Goal: Task Accomplishment & Management: Manage account settings

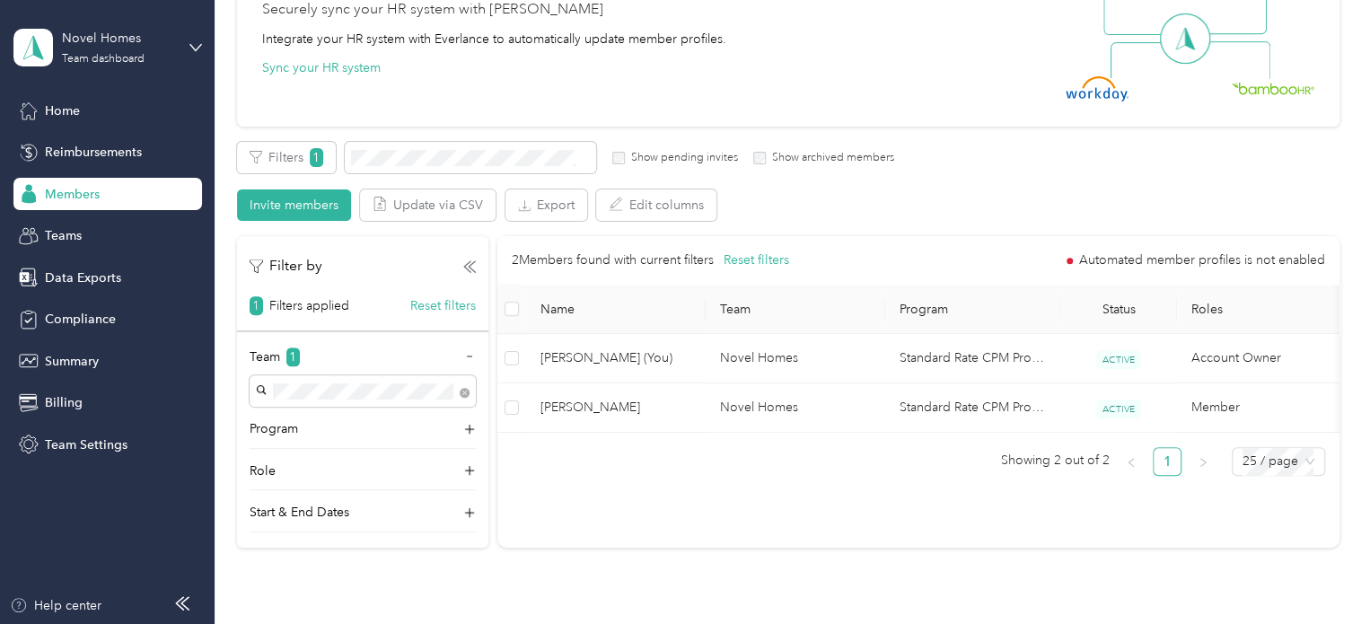
scroll to position [198, 0]
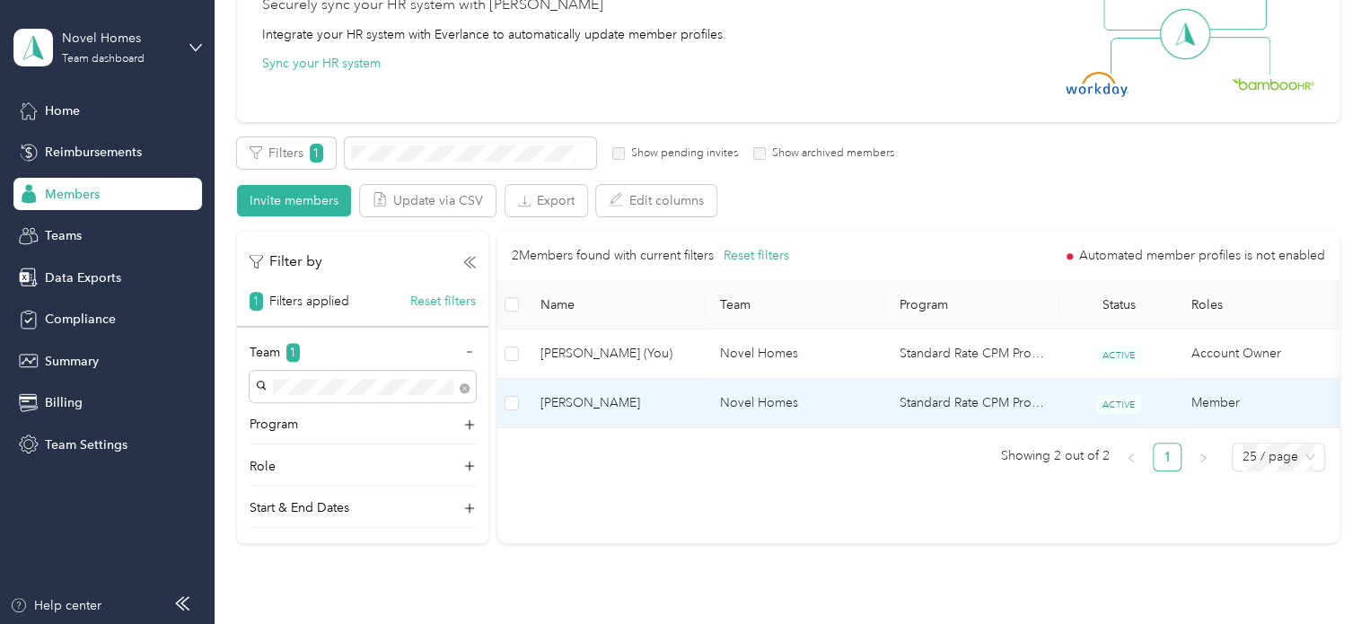
click at [587, 408] on span "[PERSON_NAME]" at bounding box center [616, 403] width 151 height 20
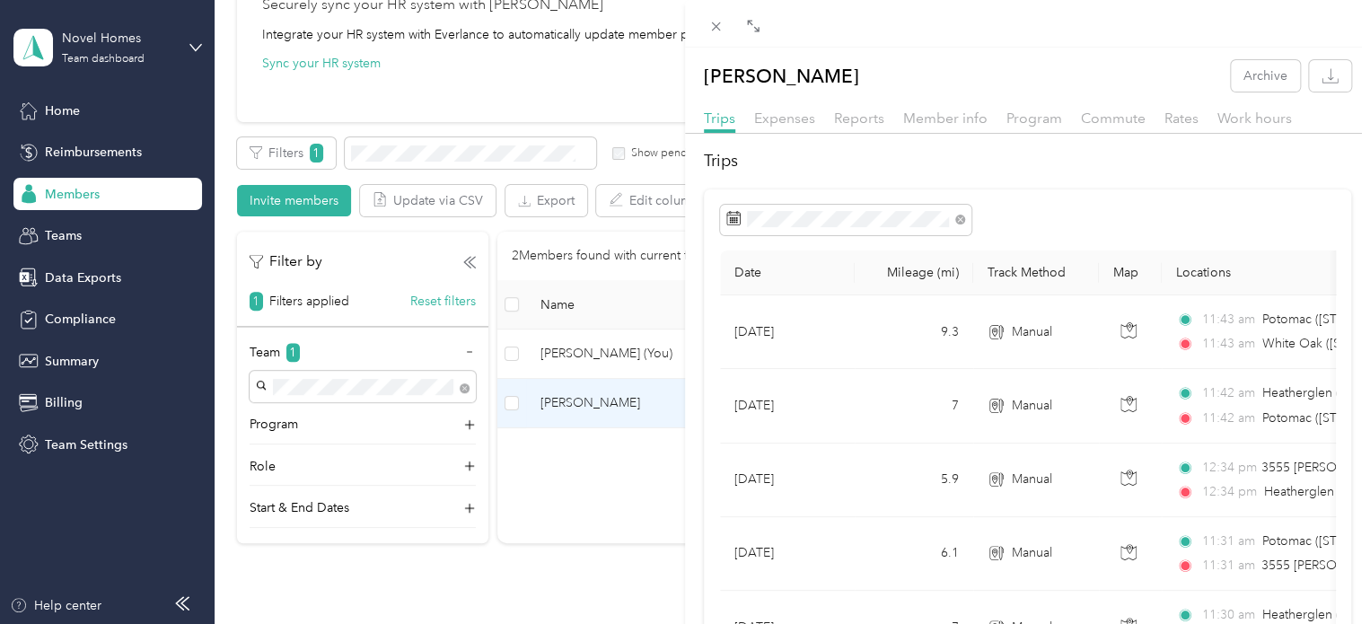
click at [871, 127] on div "Reports" at bounding box center [859, 119] width 50 height 22
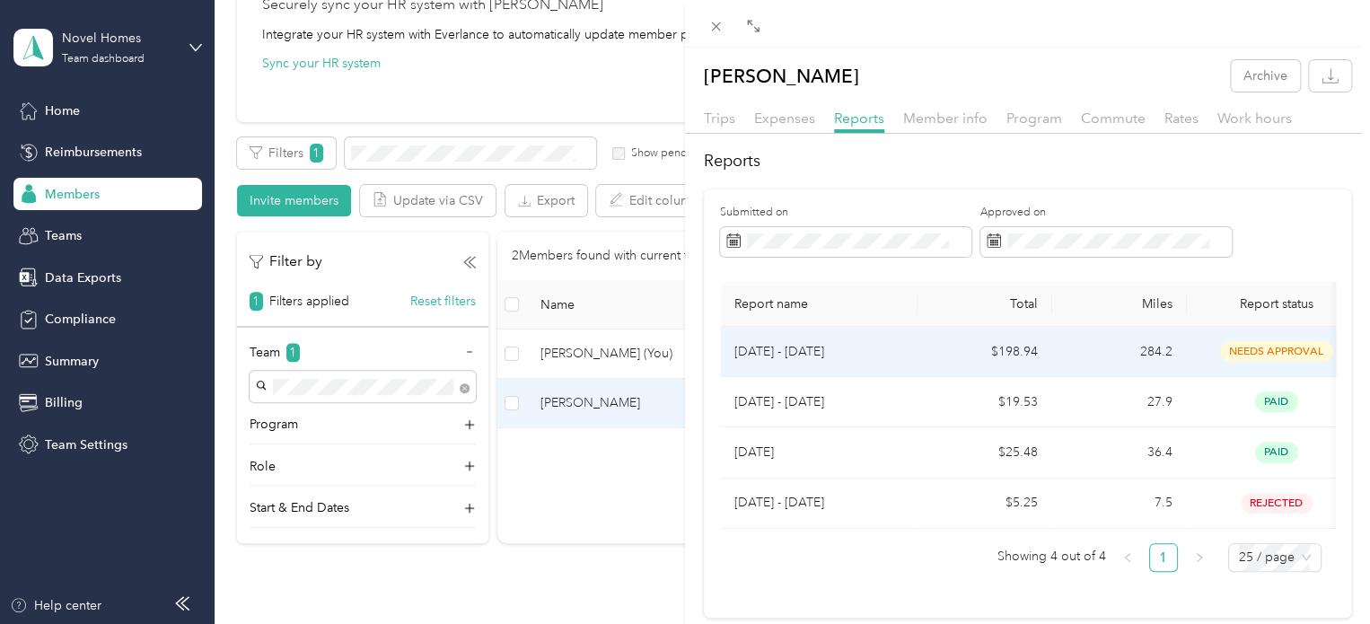
click at [823, 353] on p "[DATE] - [DATE]" at bounding box center [819, 352] width 169 height 20
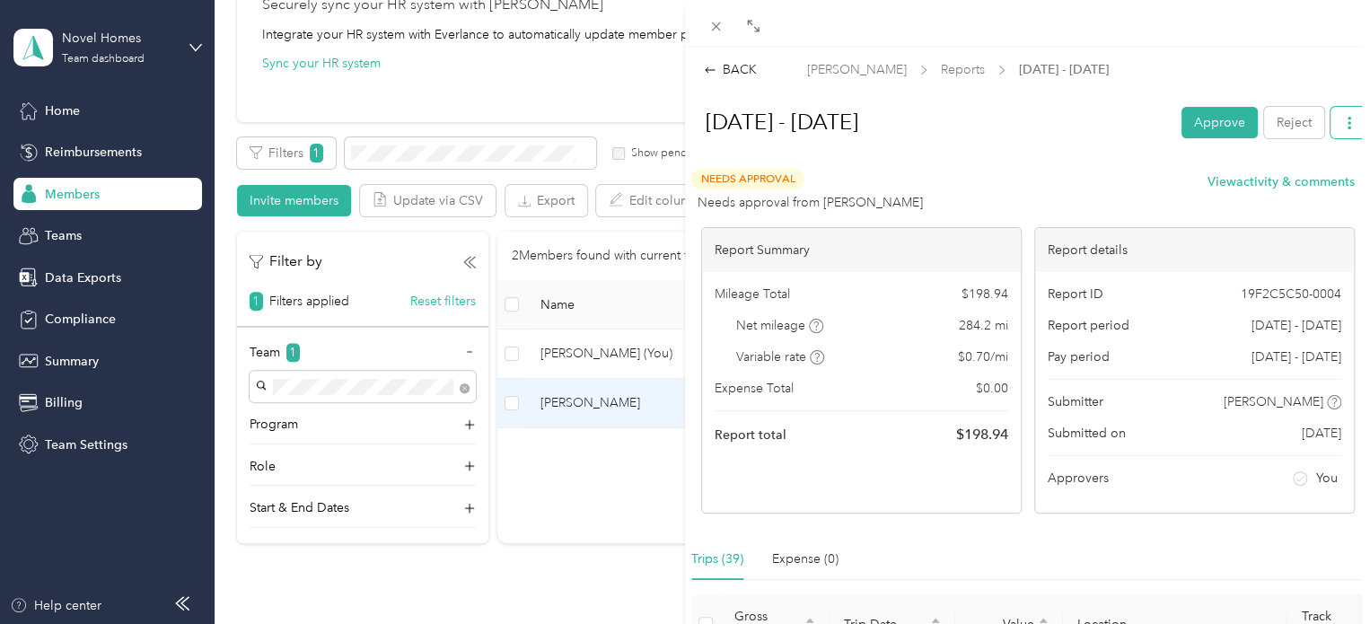
click at [1343, 128] on icon "button" at bounding box center [1349, 123] width 13 height 13
click at [1195, 110] on button "Approve" at bounding box center [1220, 122] width 76 height 31
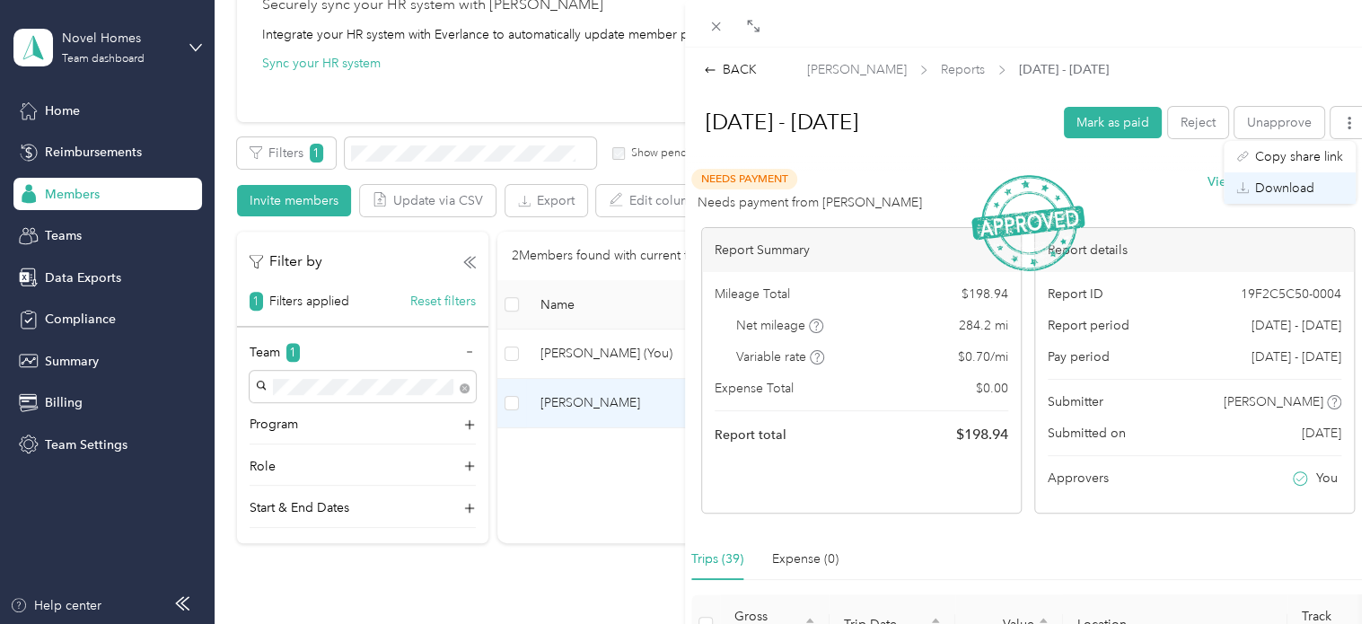
click at [1300, 193] on span "Download" at bounding box center [1284, 188] width 59 height 19
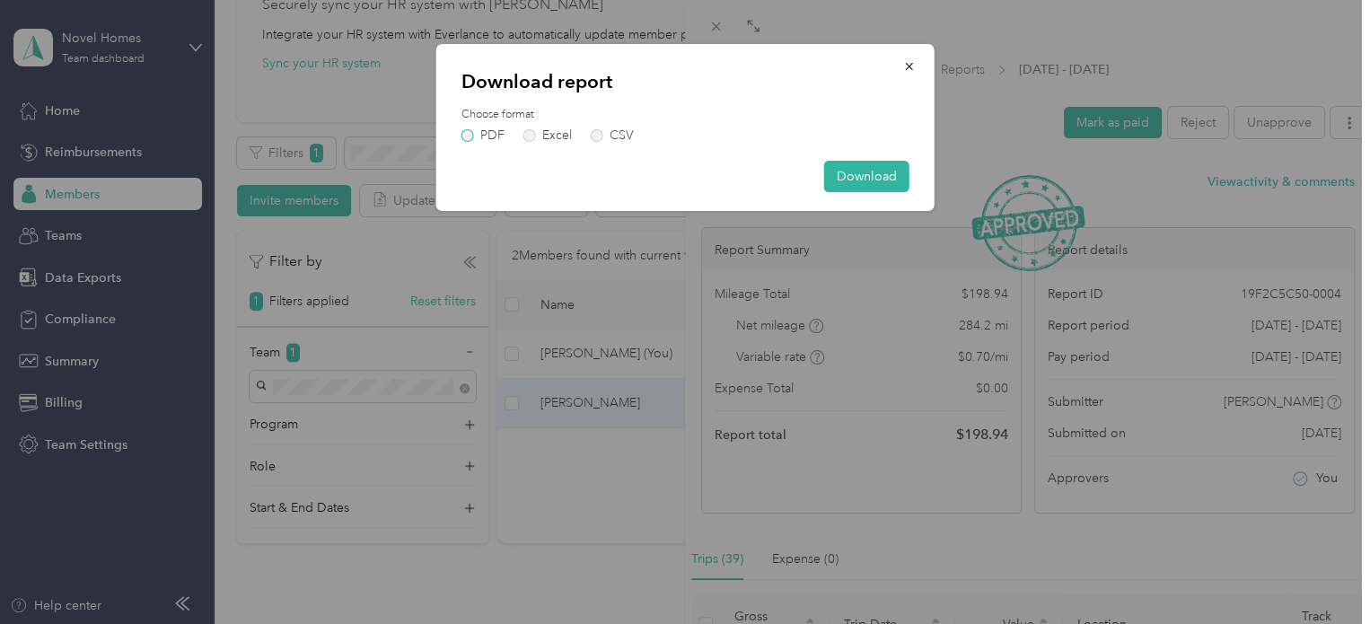
click at [468, 134] on label "PDF" at bounding box center [483, 135] width 43 height 13
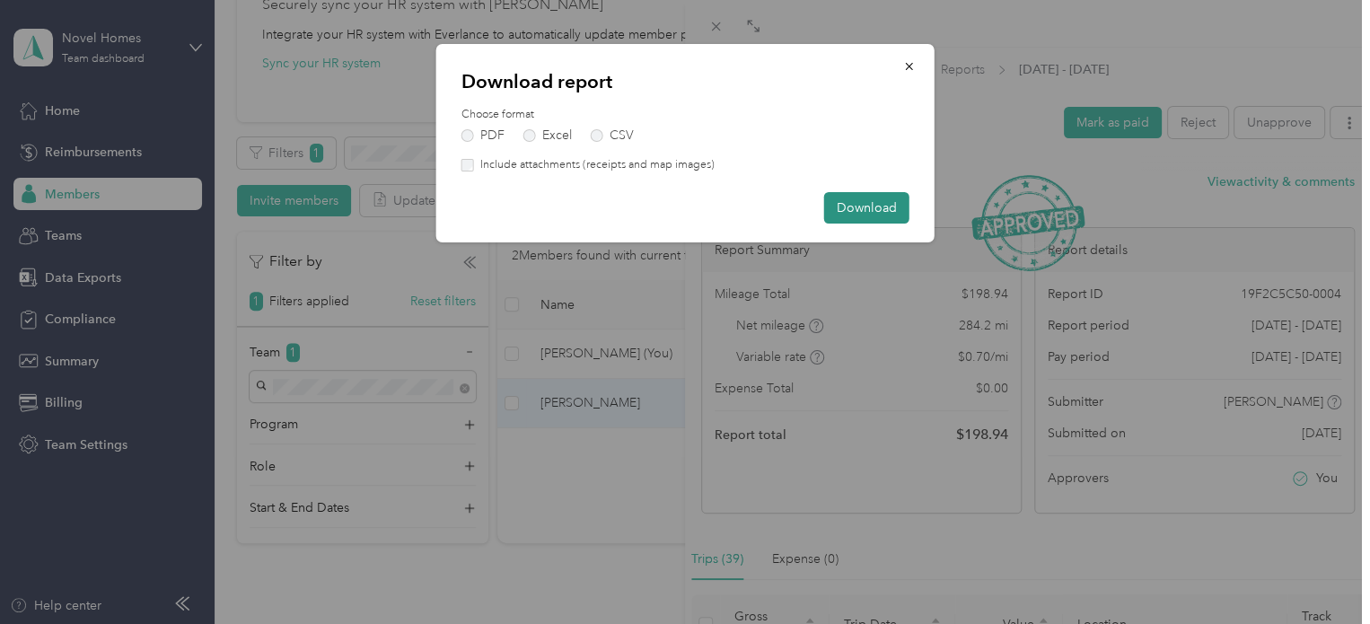
click at [868, 216] on button "Download" at bounding box center [866, 207] width 85 height 31
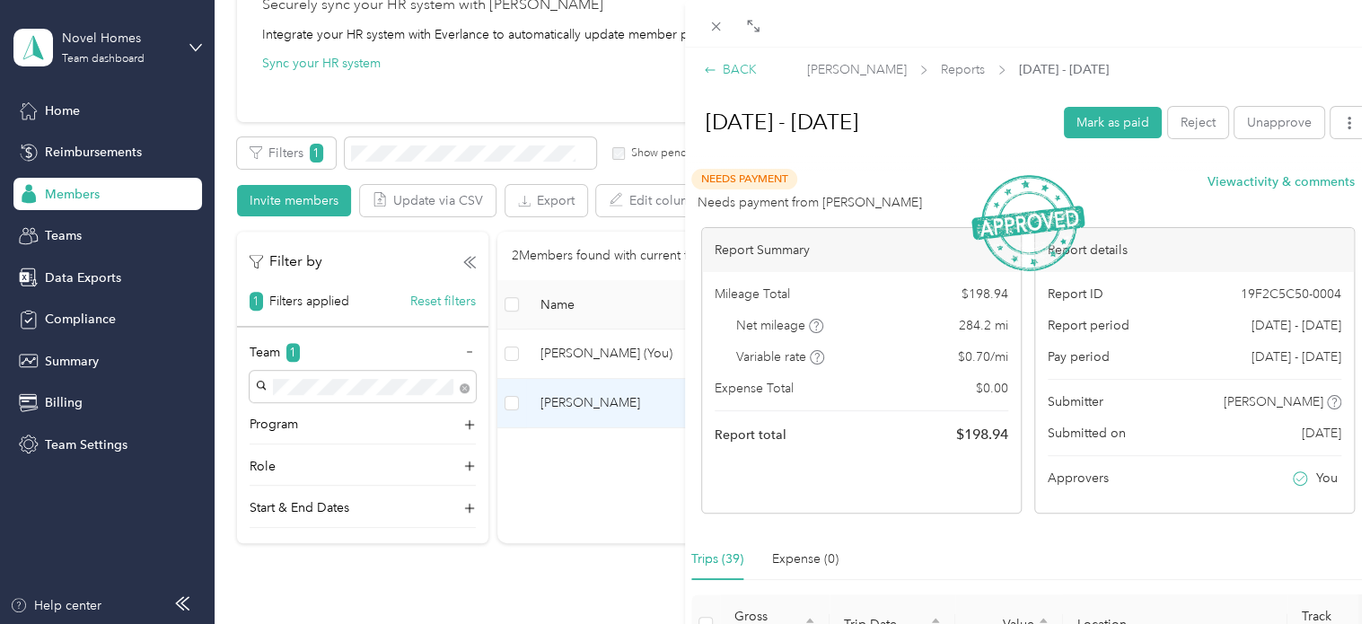
drag, startPoint x: 369, startPoint y: 94, endPoint x: 733, endPoint y: 69, distance: 364.5
click at [645, 73] on div "BACK [PERSON_NAME] Reports [DATE] - [DATE] [DATE] - [DATE] Mark as paid Reject …" at bounding box center [685, 312] width 1370 height 624
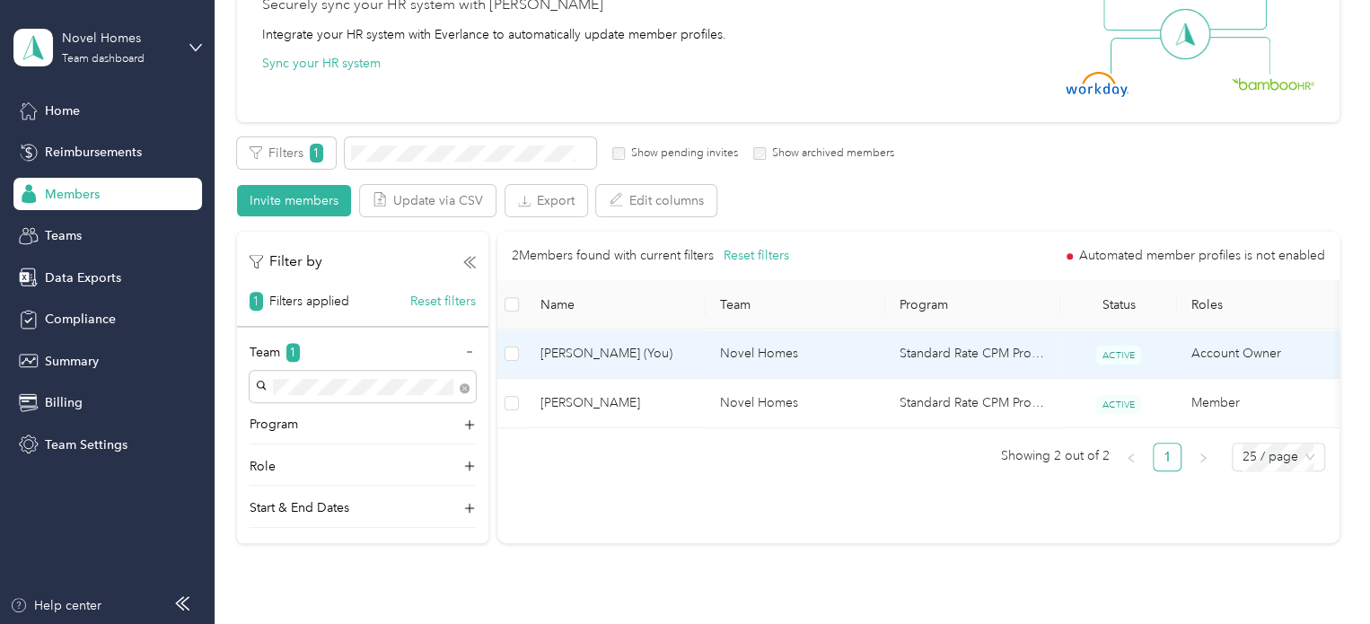
click at [606, 356] on span "[PERSON_NAME] (You)" at bounding box center [616, 354] width 151 height 20
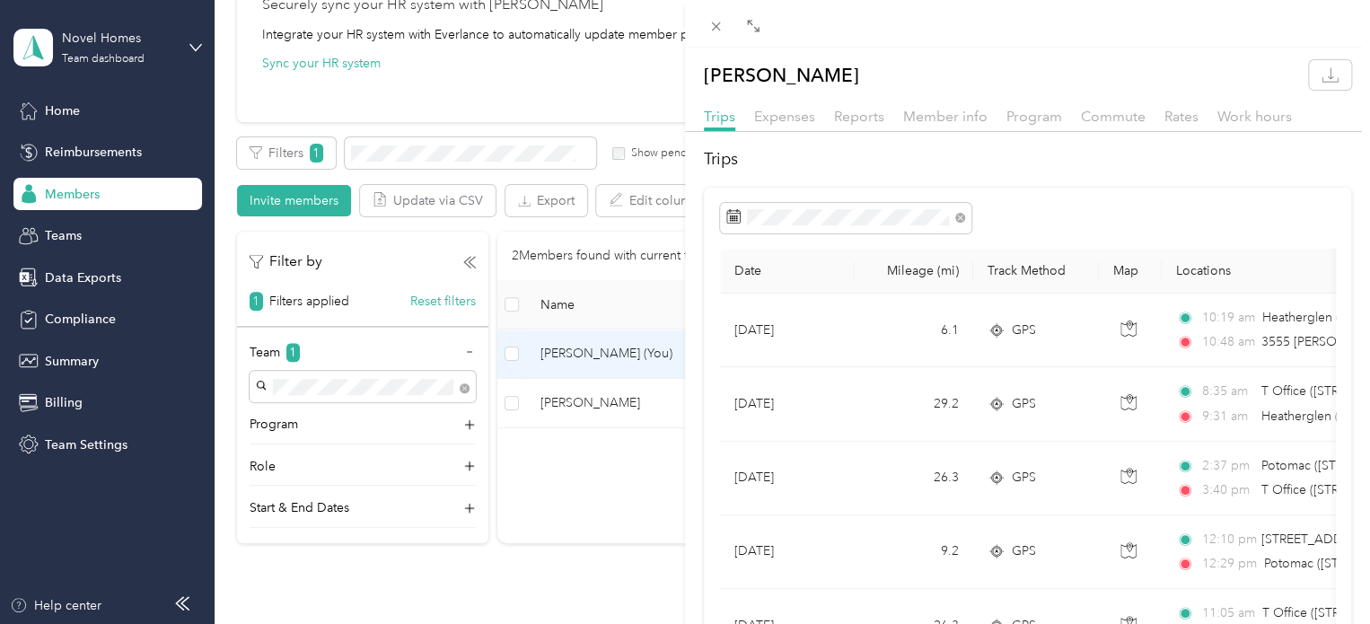
click at [836, 125] on div "Reports" at bounding box center [859, 117] width 50 height 22
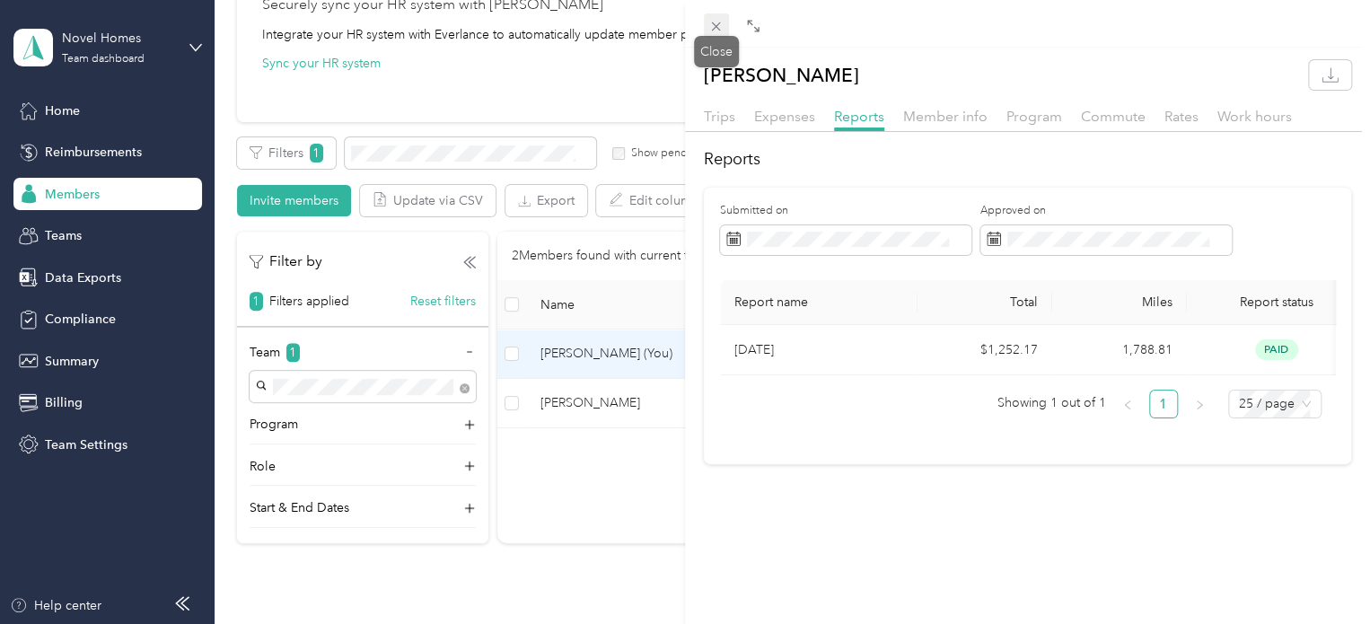
click at [710, 30] on icon at bounding box center [715, 26] width 15 height 15
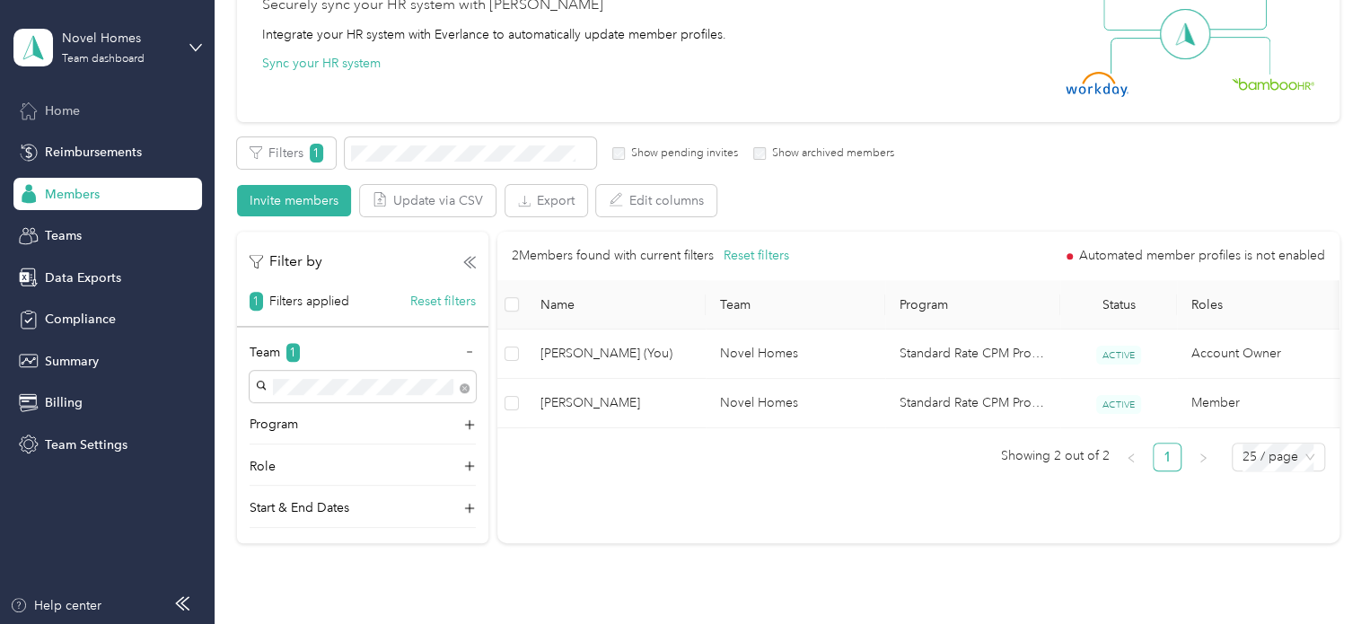
click at [71, 104] on span "Home" at bounding box center [62, 110] width 35 height 19
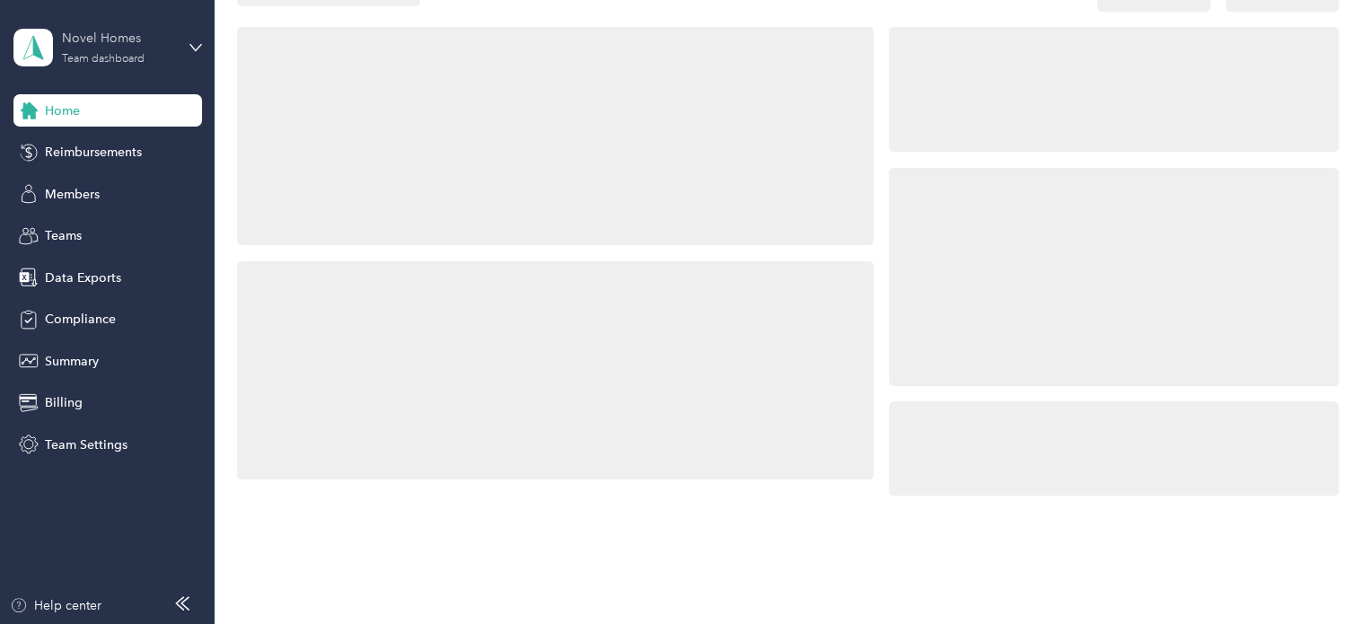
click at [128, 46] on div "Novel Homes" at bounding box center [118, 38] width 112 height 19
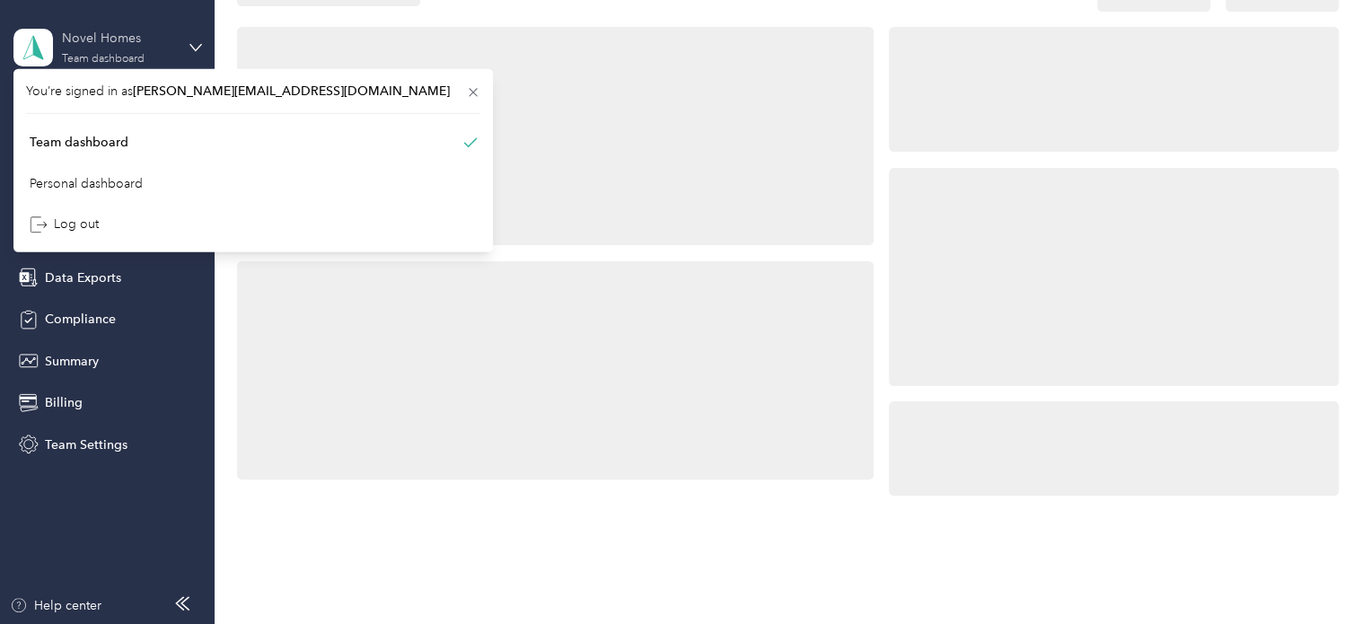
scroll to position [198, 0]
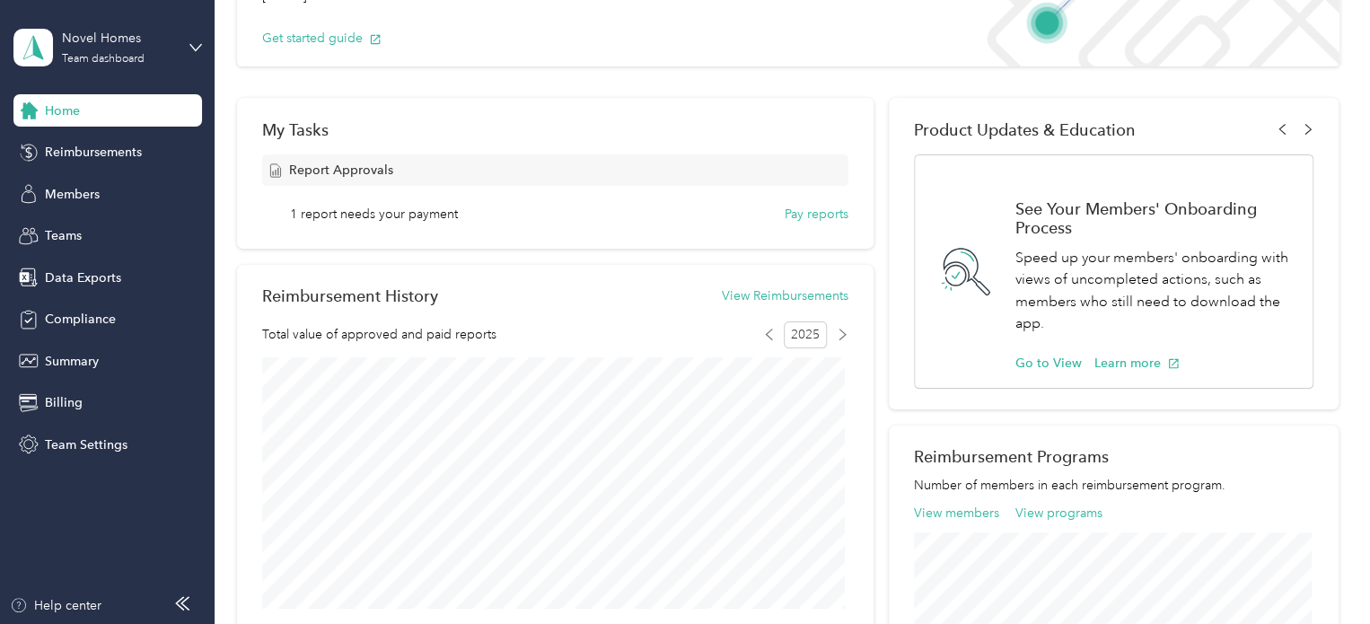
click at [112, 186] on div "Personal dashboard" at bounding box center [85, 188] width 113 height 19
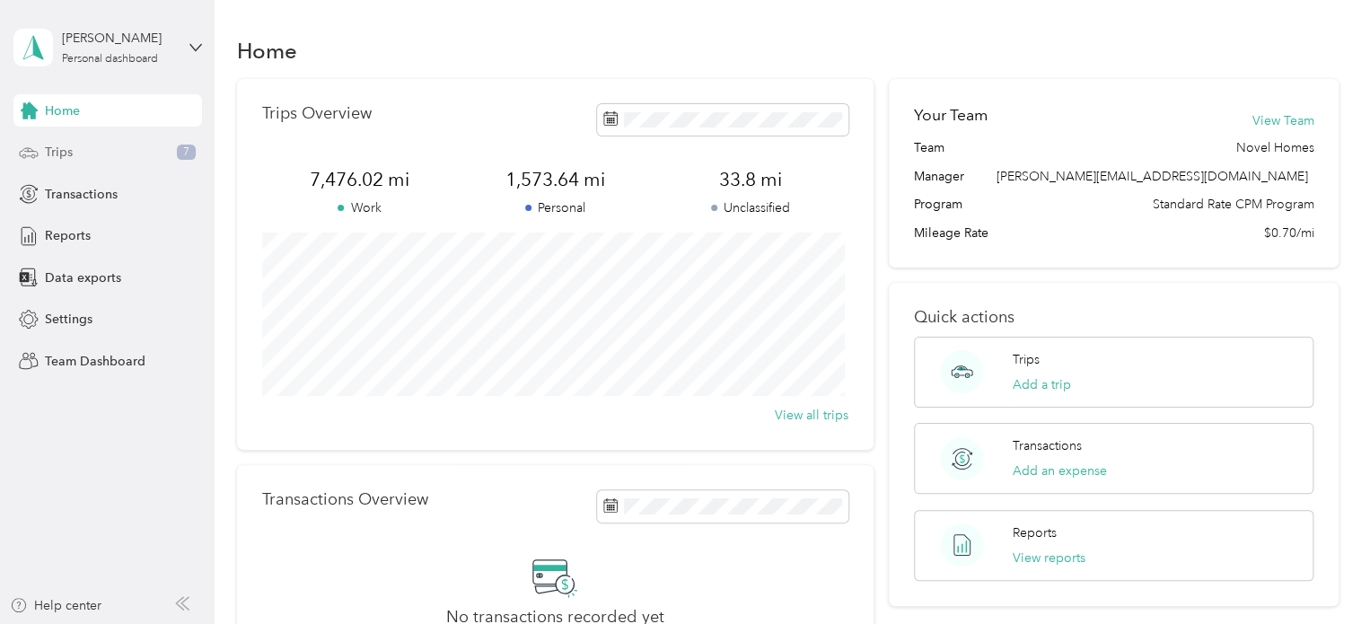
click at [95, 146] on div "Trips 7" at bounding box center [107, 152] width 189 height 32
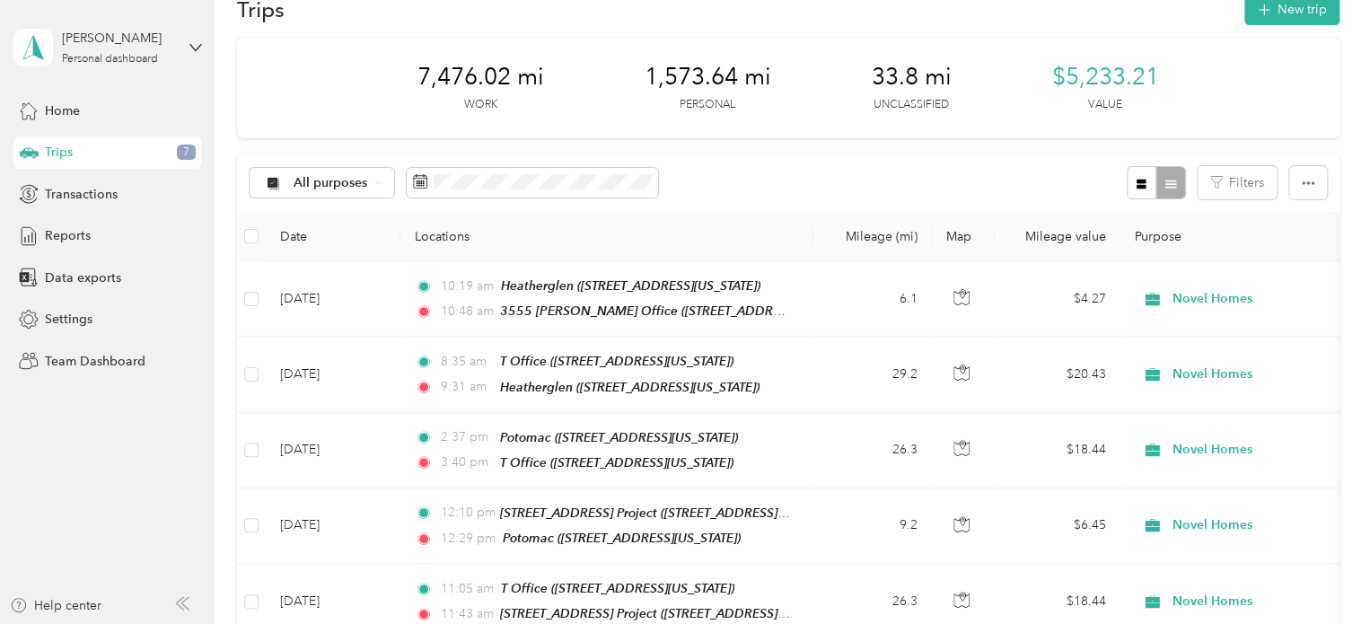
scroll to position [22, 0]
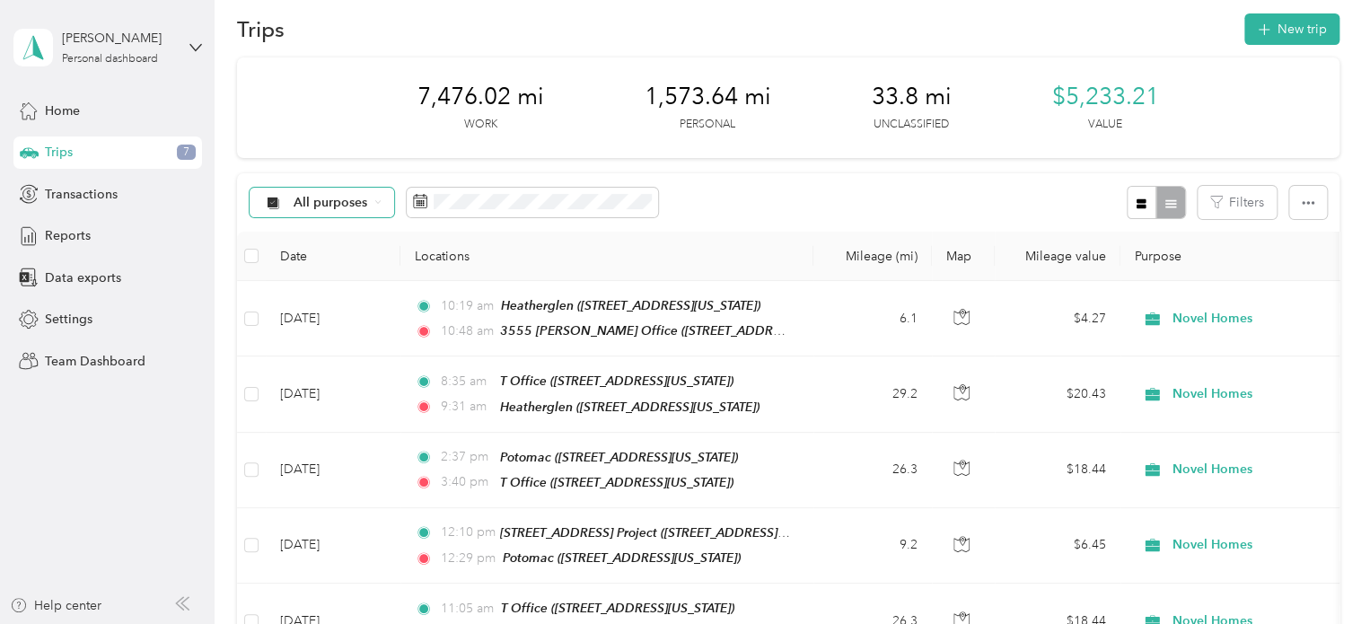
click at [383, 202] on div "All purposes" at bounding box center [322, 203] width 145 height 31
click at [353, 259] on span "Unclassified" at bounding box center [337, 258] width 87 height 19
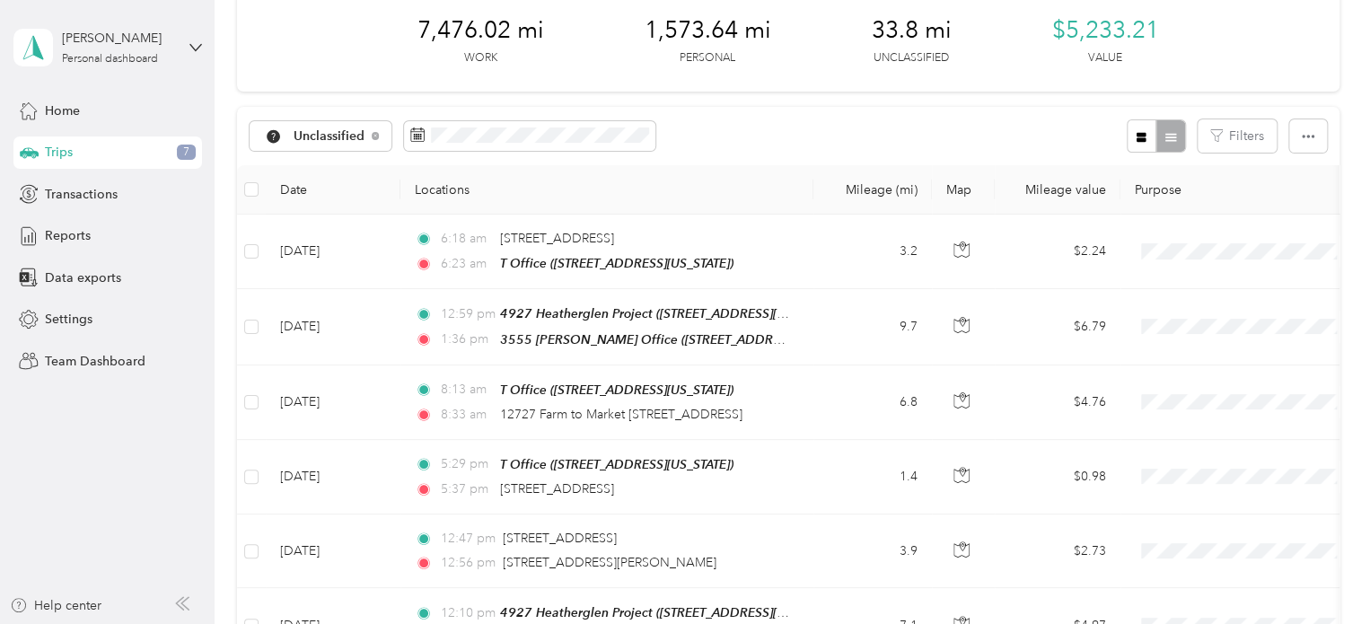
scroll to position [92, 0]
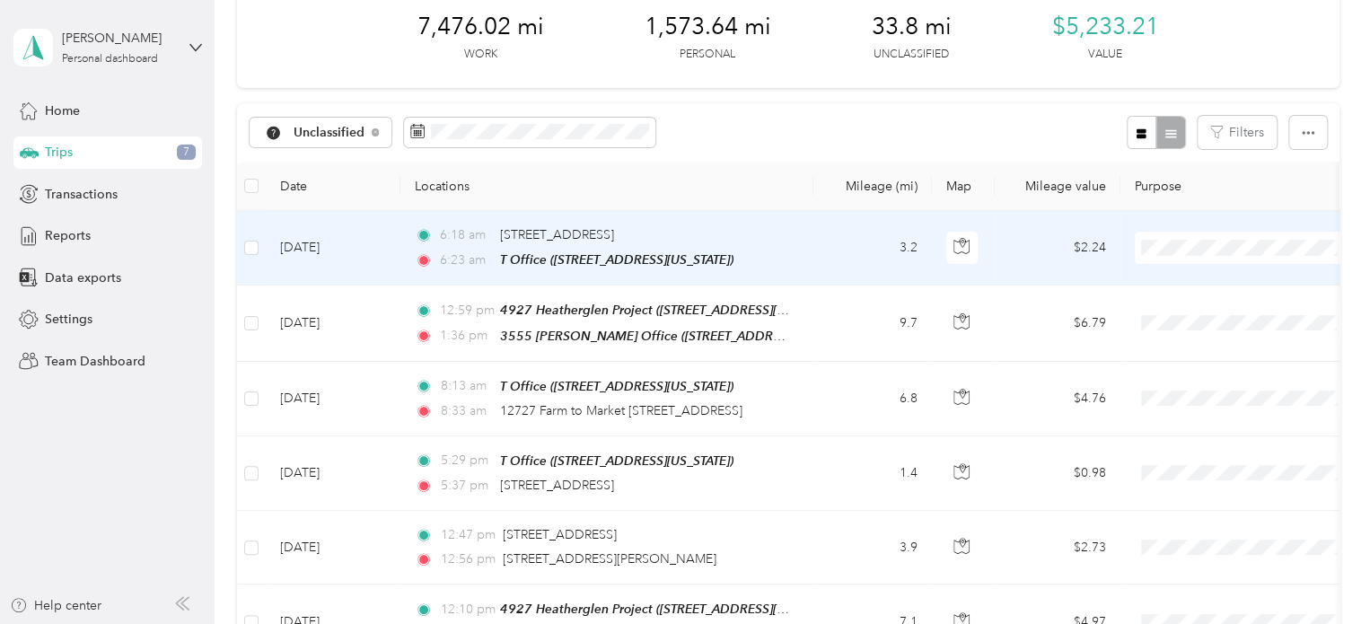
click at [1181, 303] on span "Personal" at bounding box center [1262, 311] width 166 height 19
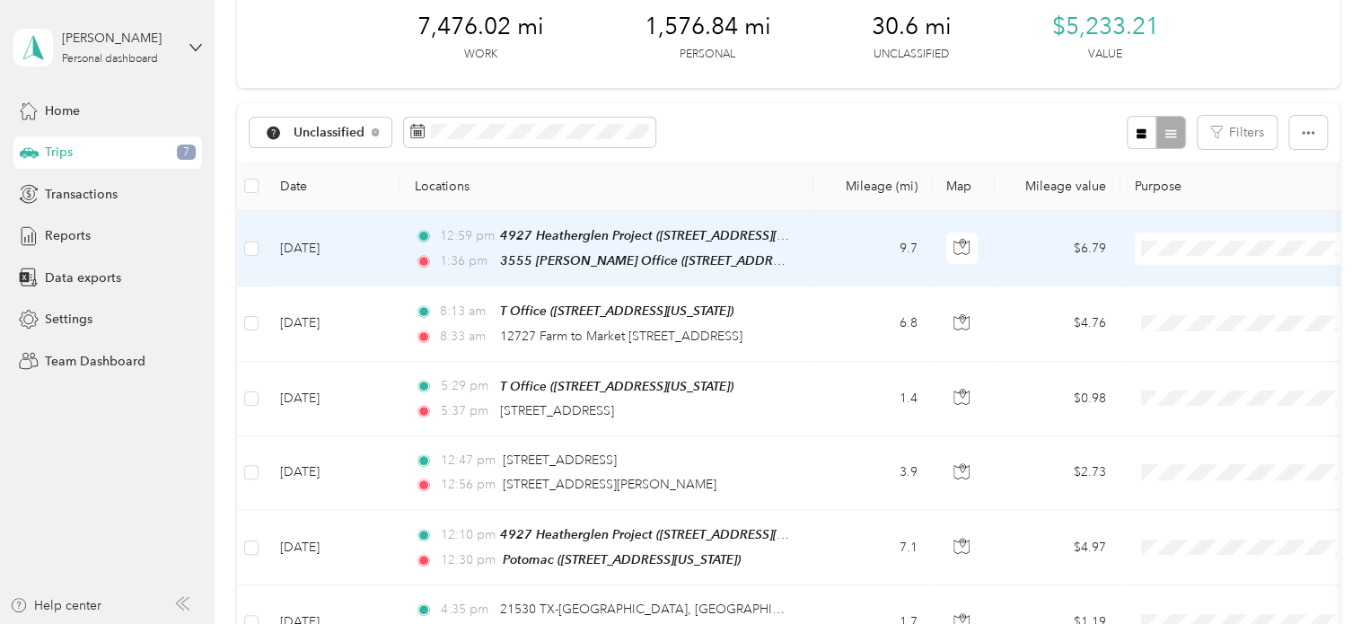
click at [1216, 288] on ol "Novel Homes Personal" at bounding box center [1246, 293] width 223 height 63
click at [1195, 281] on li "Novel Homes" at bounding box center [1246, 278] width 223 height 31
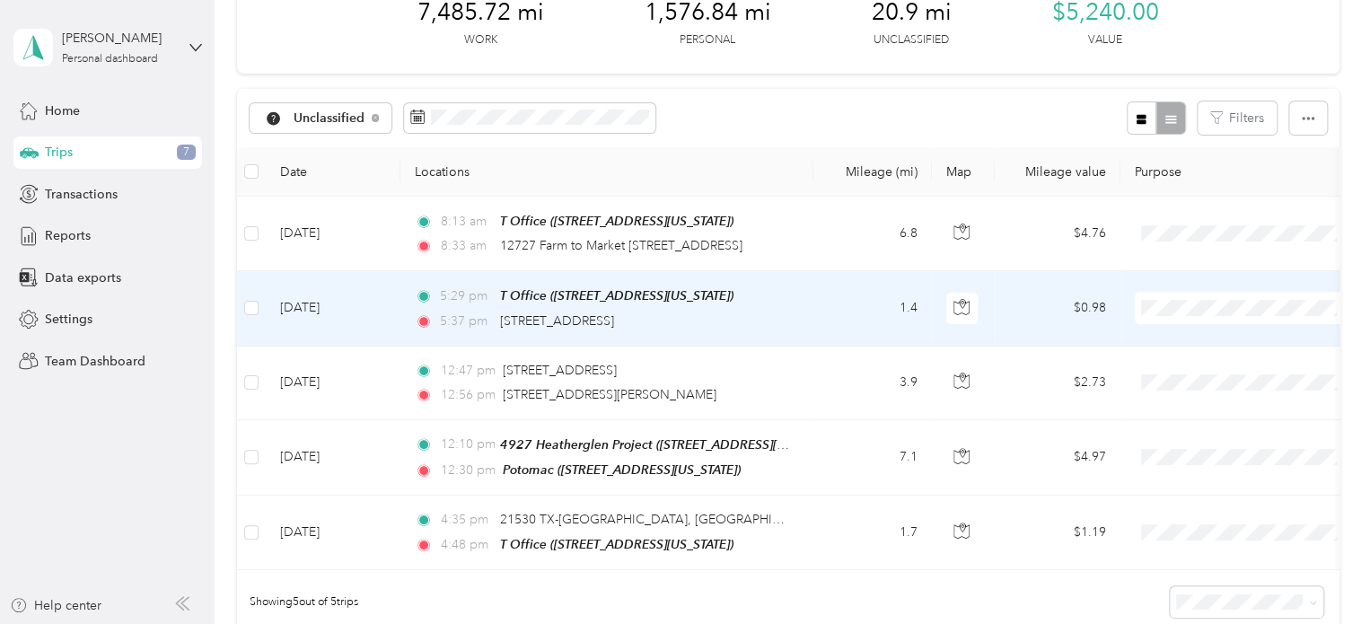
scroll to position [107, 0]
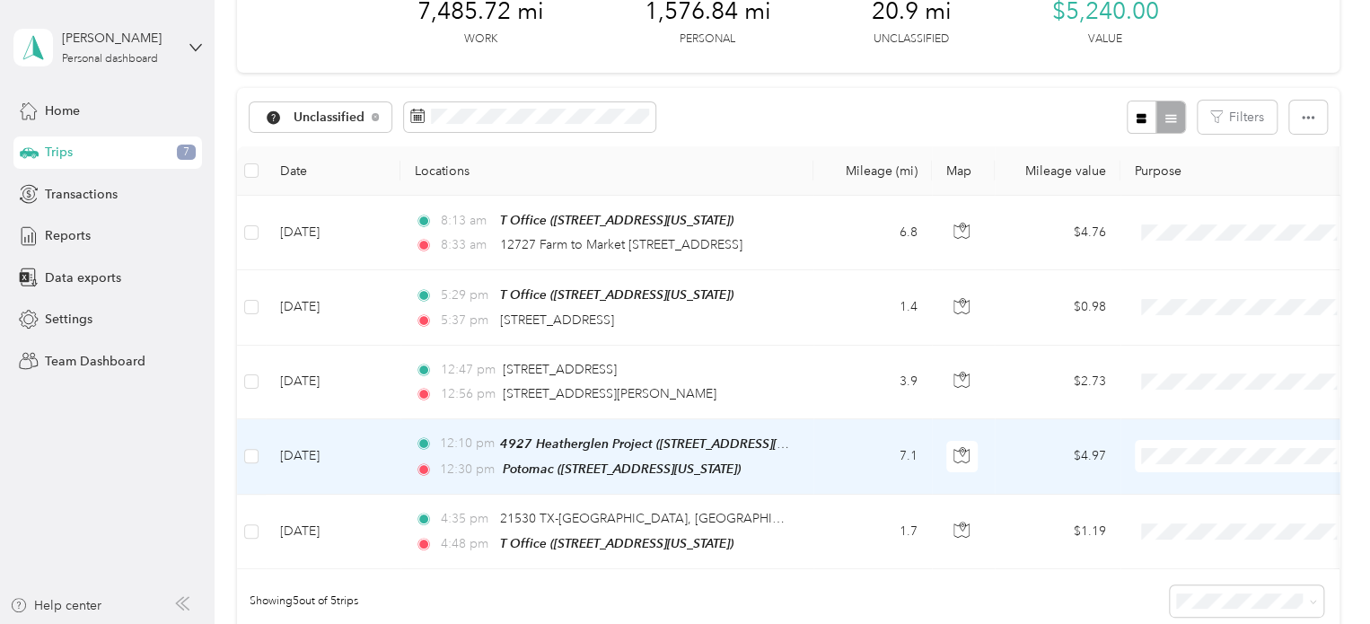
click at [1196, 491] on li "Novel Homes" at bounding box center [1246, 485] width 223 height 31
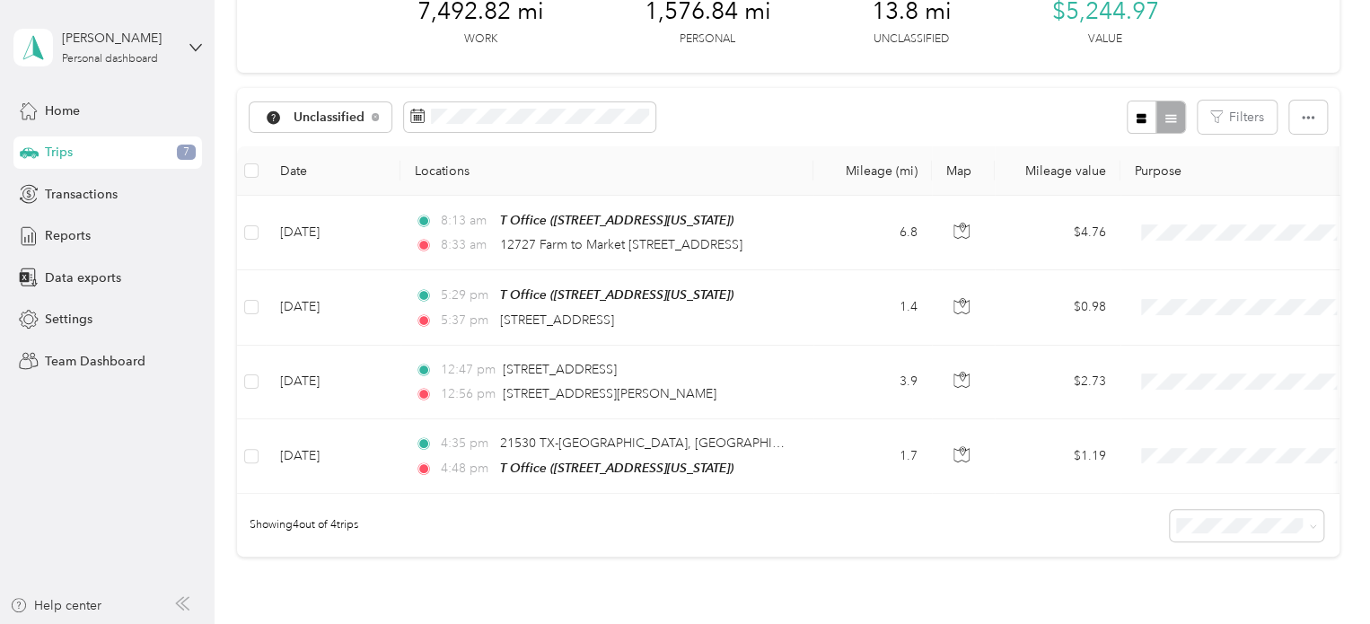
click at [785, 542] on div "Showing 4 out of 4 trips" at bounding box center [788, 525] width 1103 height 63
click at [108, 154] on div "Trips 7" at bounding box center [107, 152] width 189 height 32
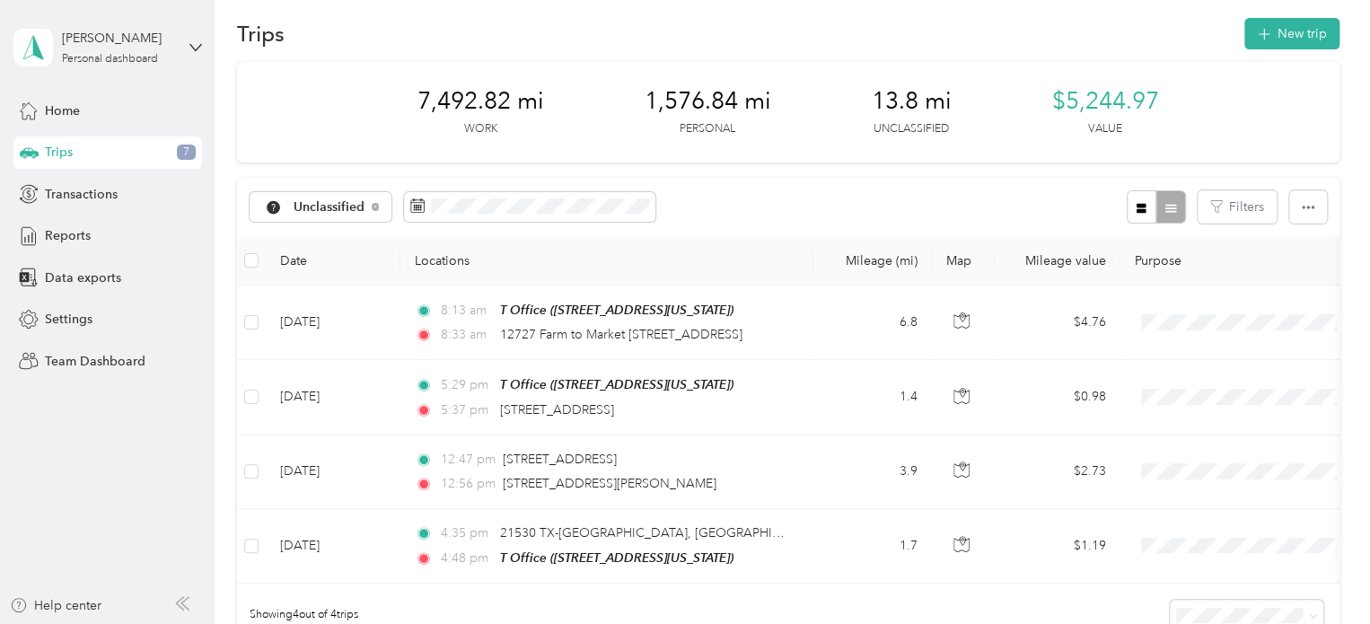
scroll to position [0, 0]
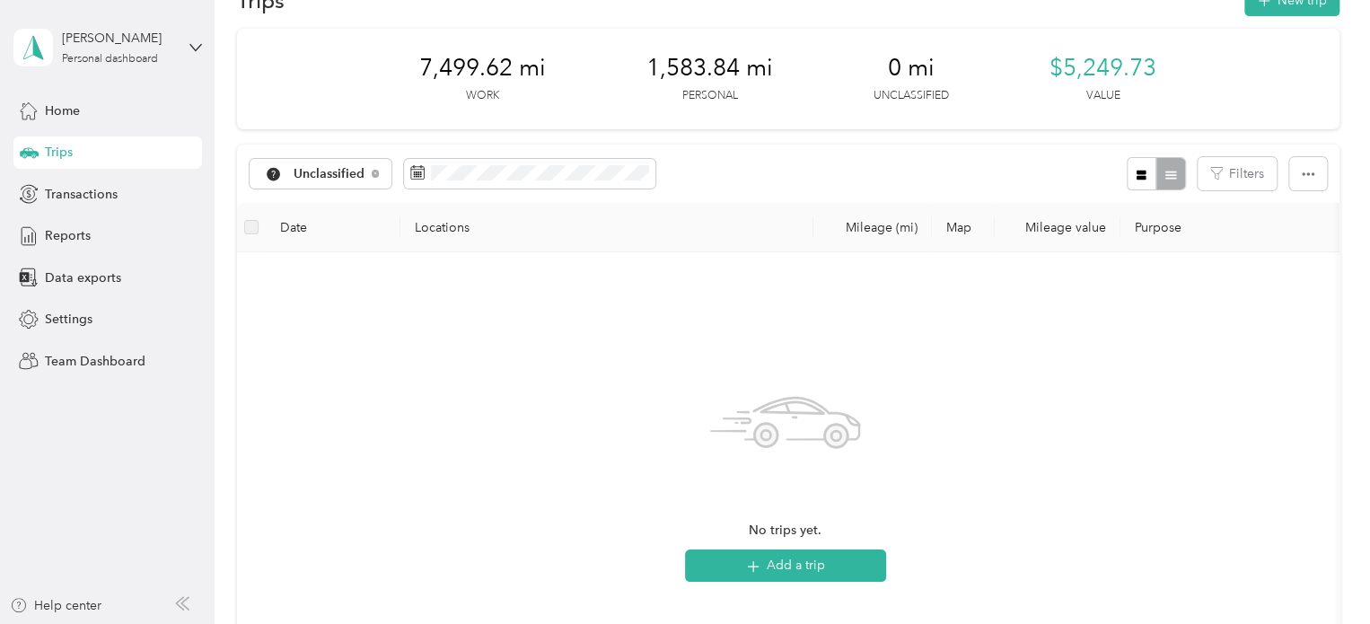
scroll to position [61, 0]
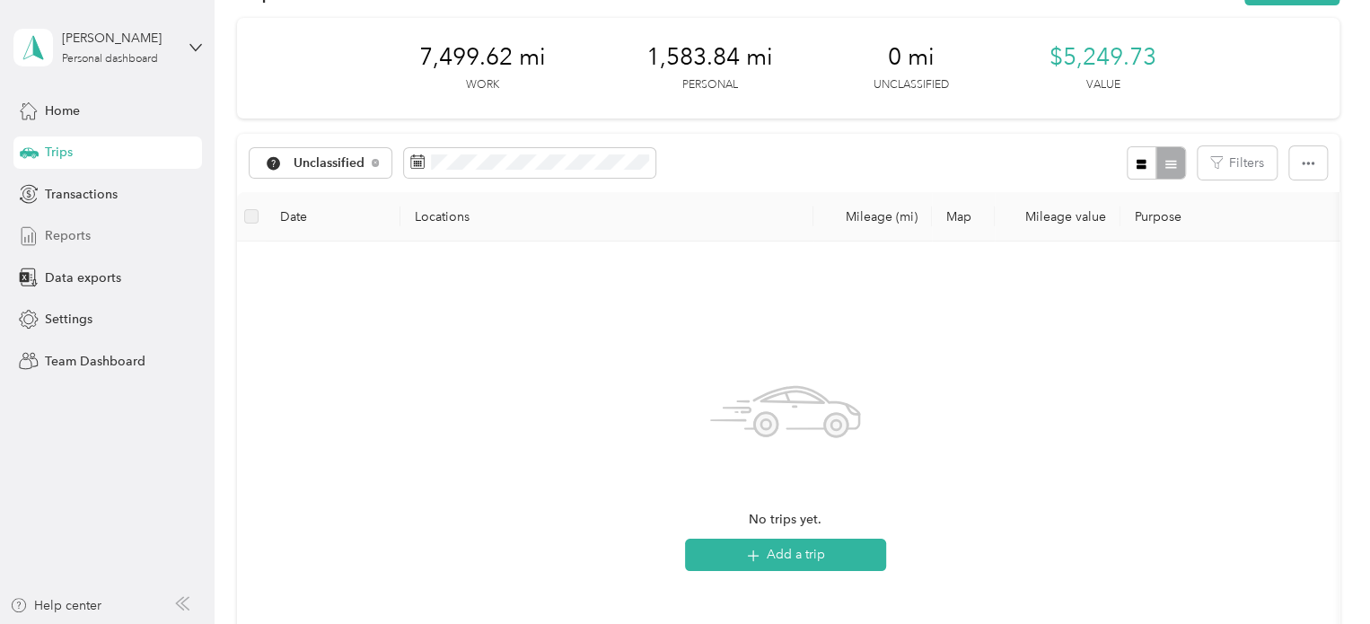
click at [83, 236] on span "Reports" at bounding box center [68, 235] width 46 height 19
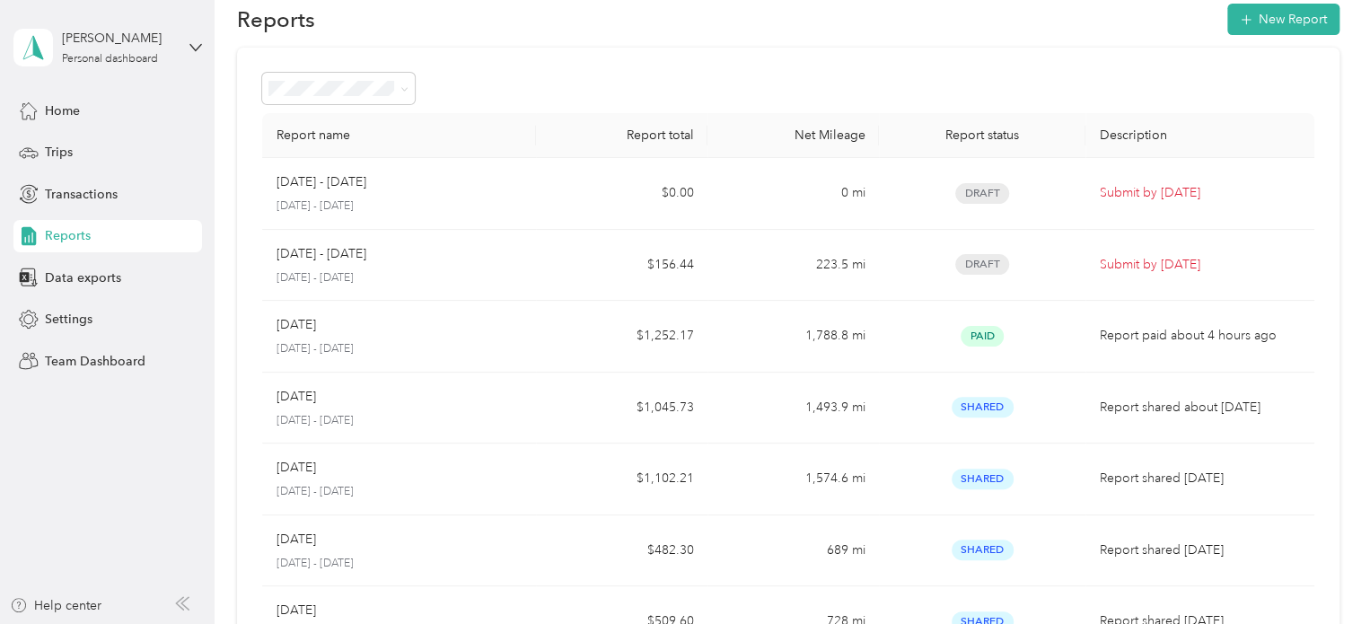
scroll to position [40, 0]
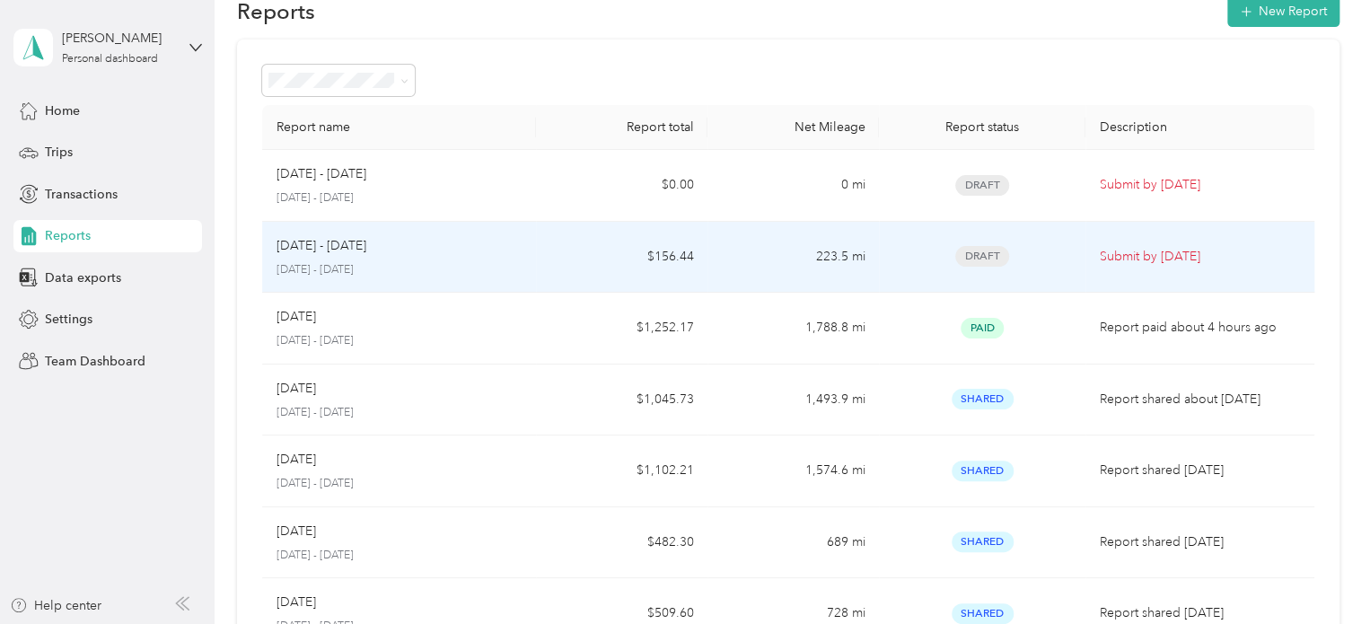
click at [537, 254] on td "$156.44" at bounding box center [622, 258] width 172 height 72
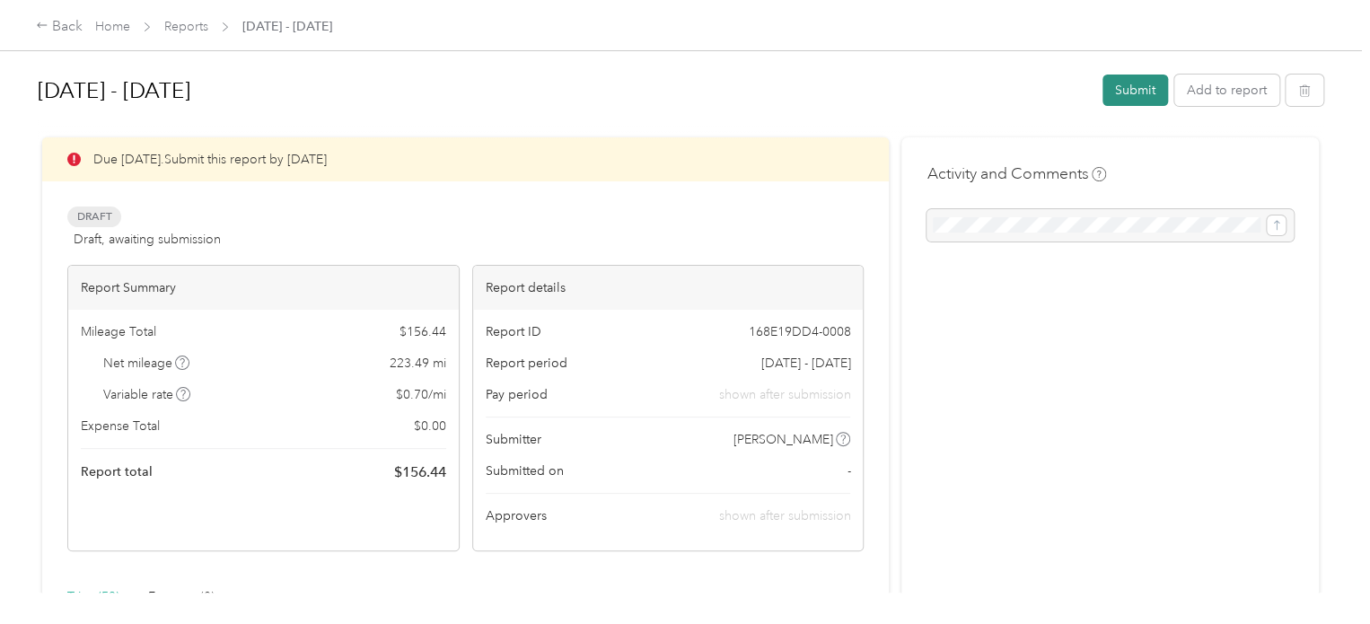
click at [1124, 100] on button "Submit" at bounding box center [1136, 90] width 66 height 31
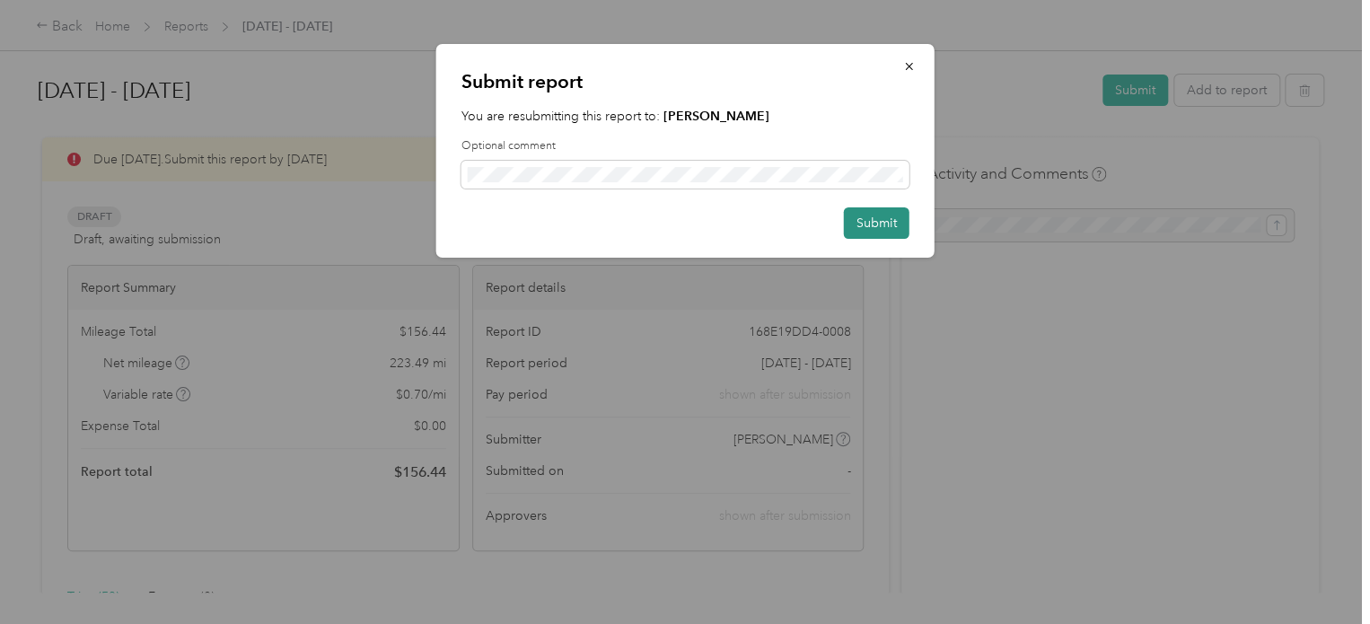
click at [886, 220] on button "Submit" at bounding box center [877, 222] width 66 height 31
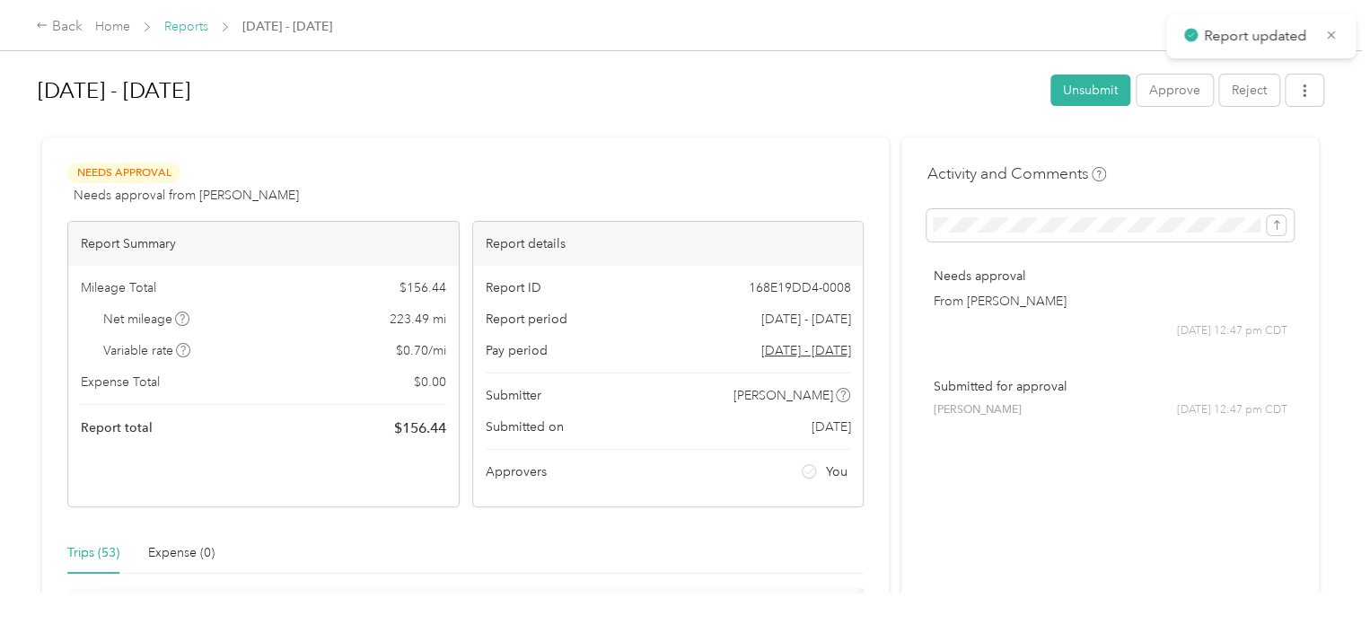
click at [196, 29] on link "Reports" at bounding box center [186, 26] width 44 height 15
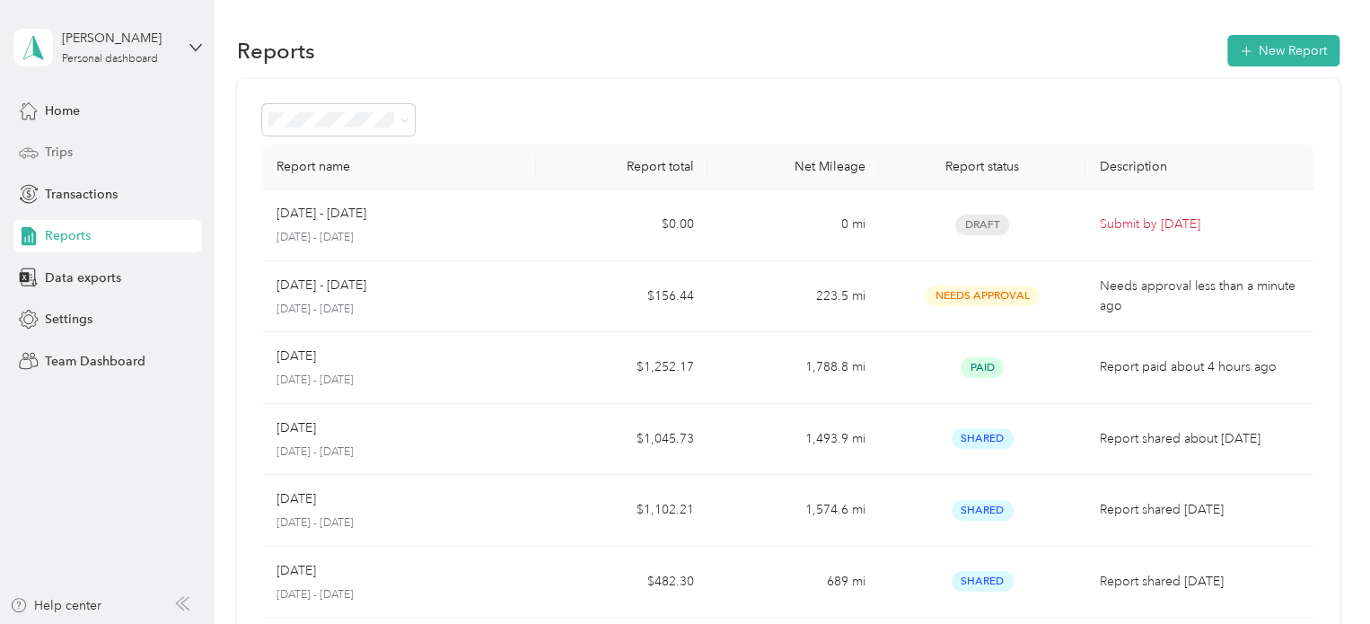
click at [78, 159] on div "Trips" at bounding box center [107, 152] width 189 height 32
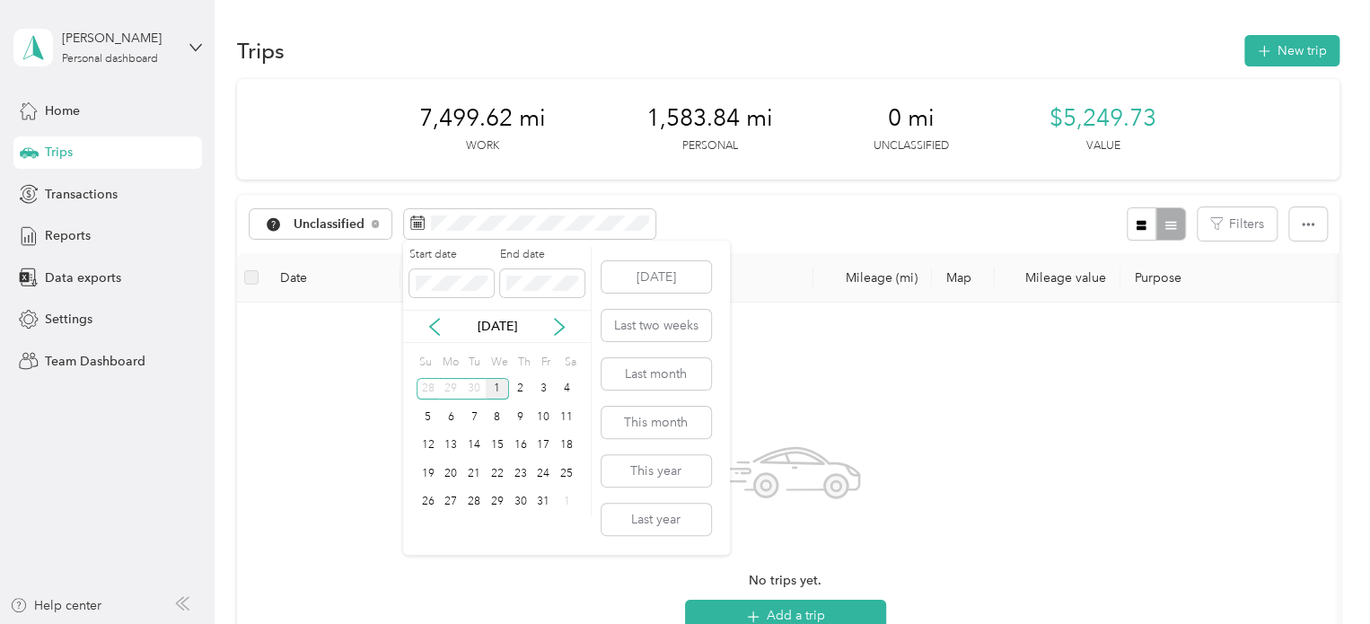
click at [444, 326] on div "Oct 2025" at bounding box center [497, 326] width 188 height 19
click at [432, 326] on icon at bounding box center [435, 327] width 18 height 18
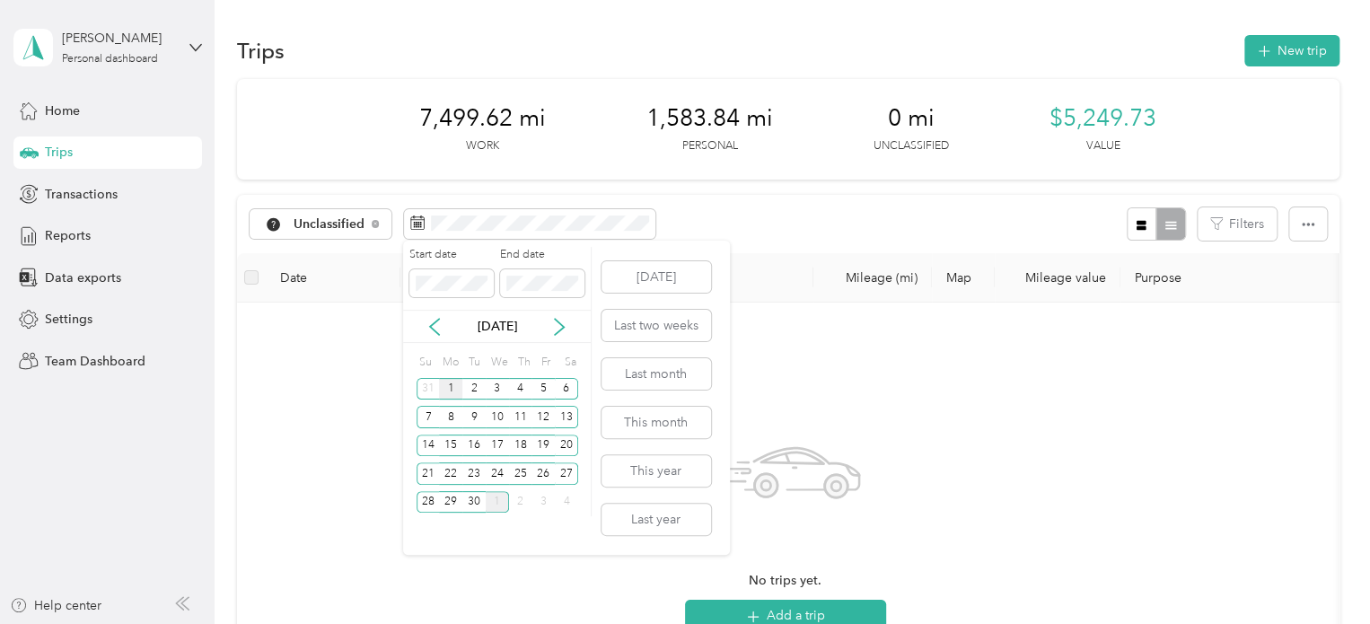
click at [451, 391] on div "1" at bounding box center [450, 389] width 23 height 22
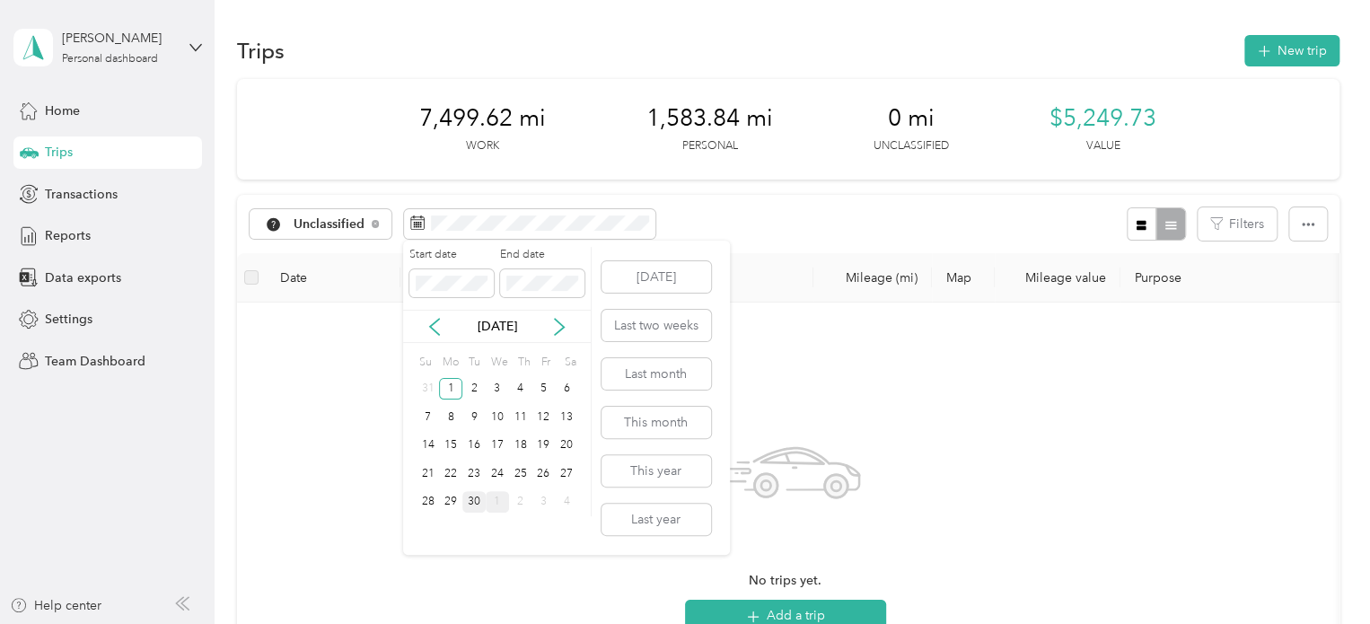
click at [478, 498] on div "30" at bounding box center [473, 502] width 23 height 22
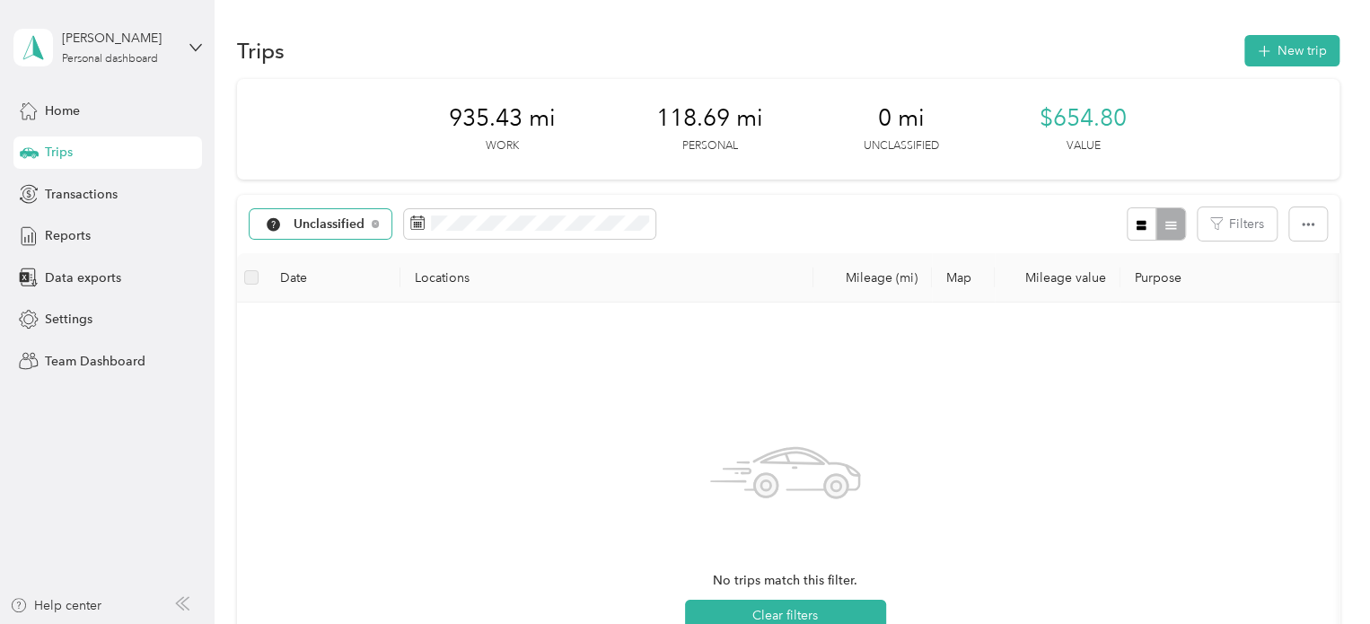
click at [358, 221] on span "Unclassified" at bounding box center [330, 224] width 72 height 13
click at [354, 315] on span "Novel Homes" at bounding box center [340, 318] width 93 height 19
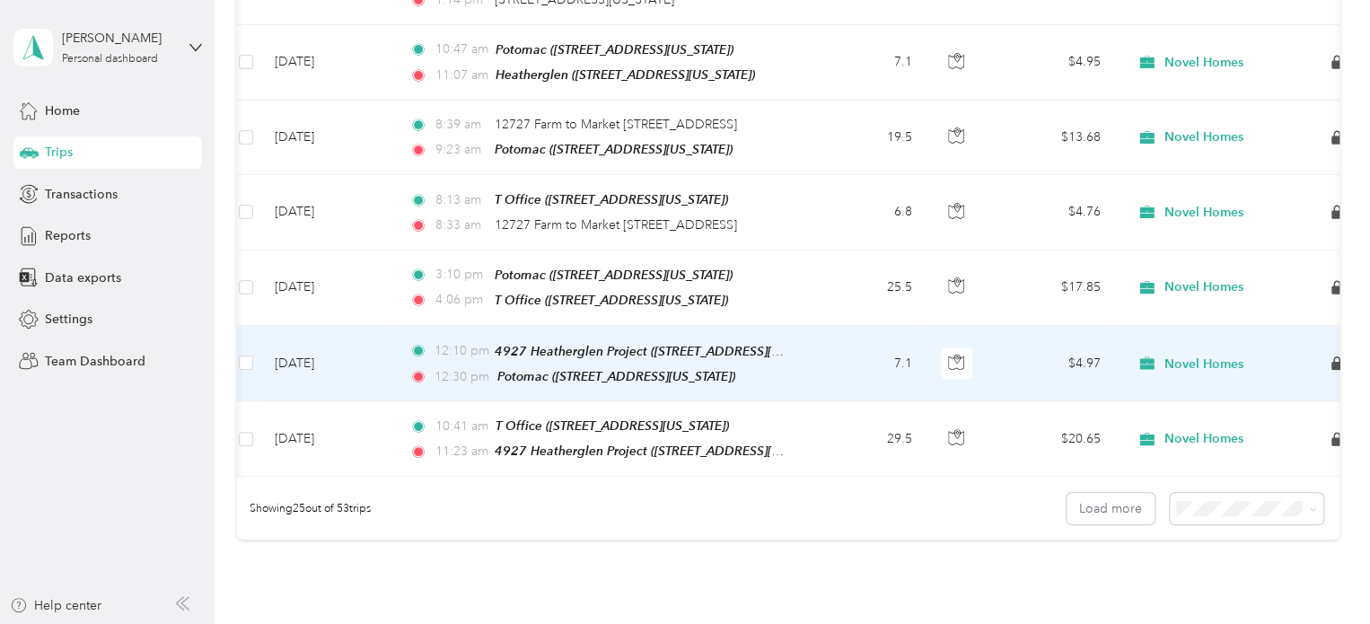
scroll to position [1709, 0]
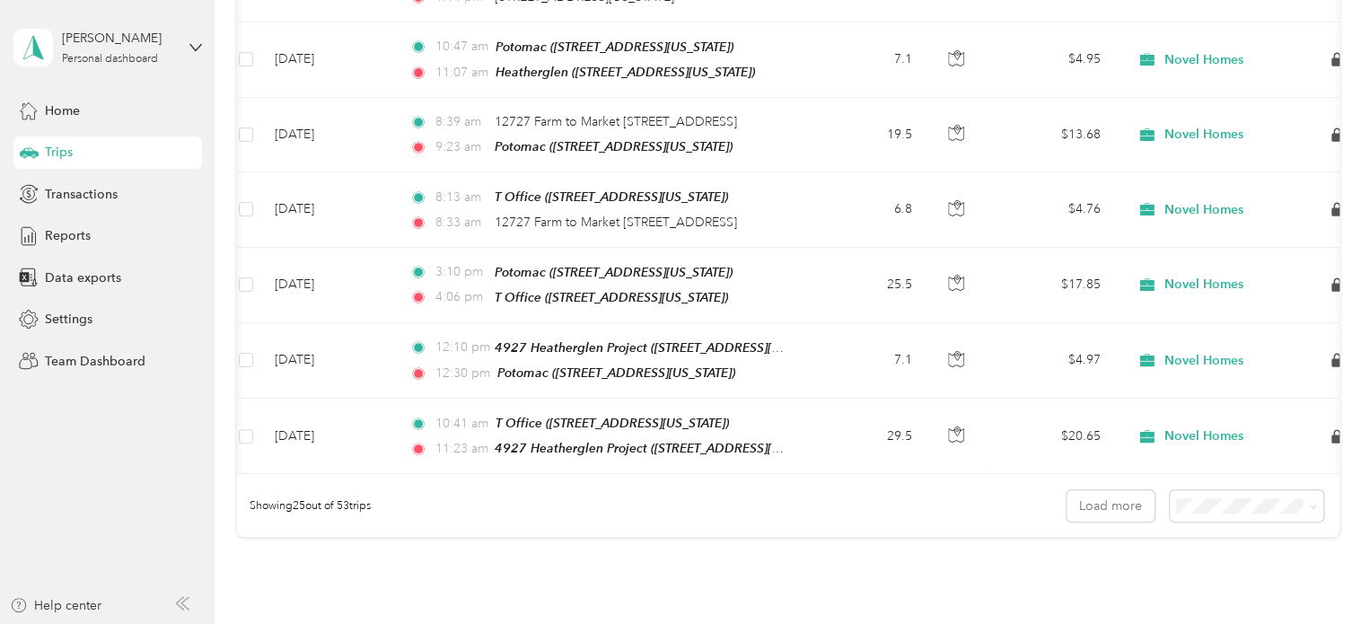
click at [1220, 573] on span "100 per load" at bounding box center [1215, 568] width 74 height 15
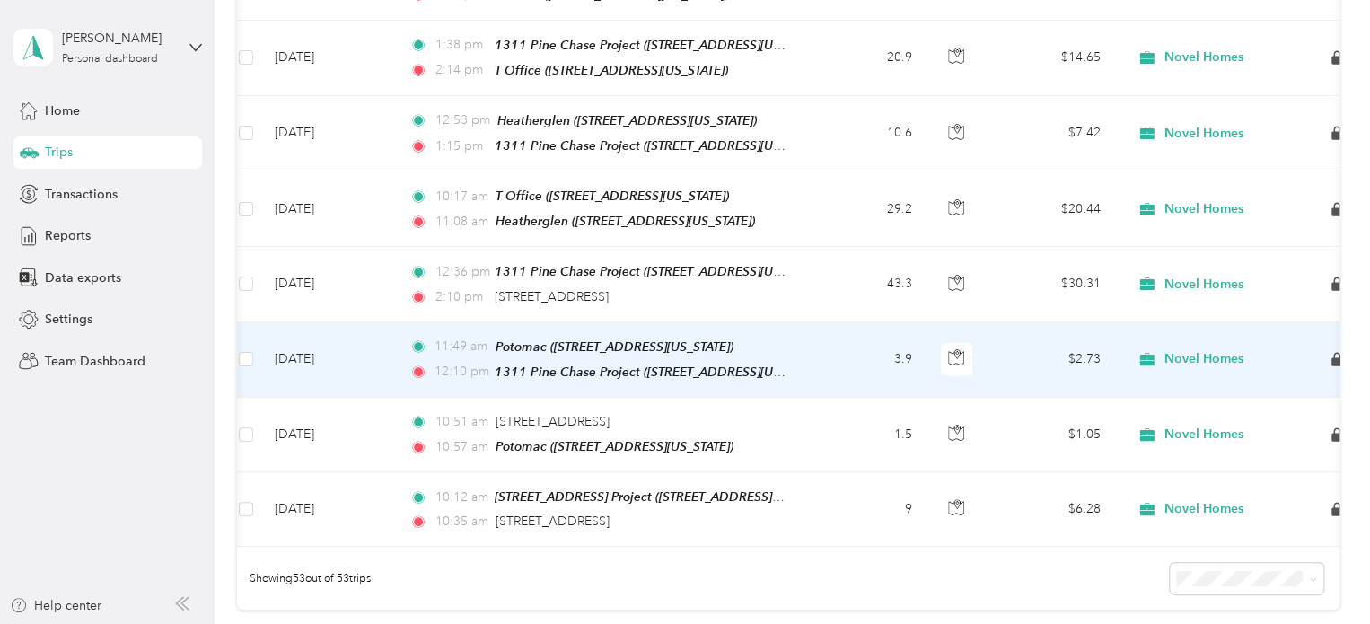
scroll to position [3745, 0]
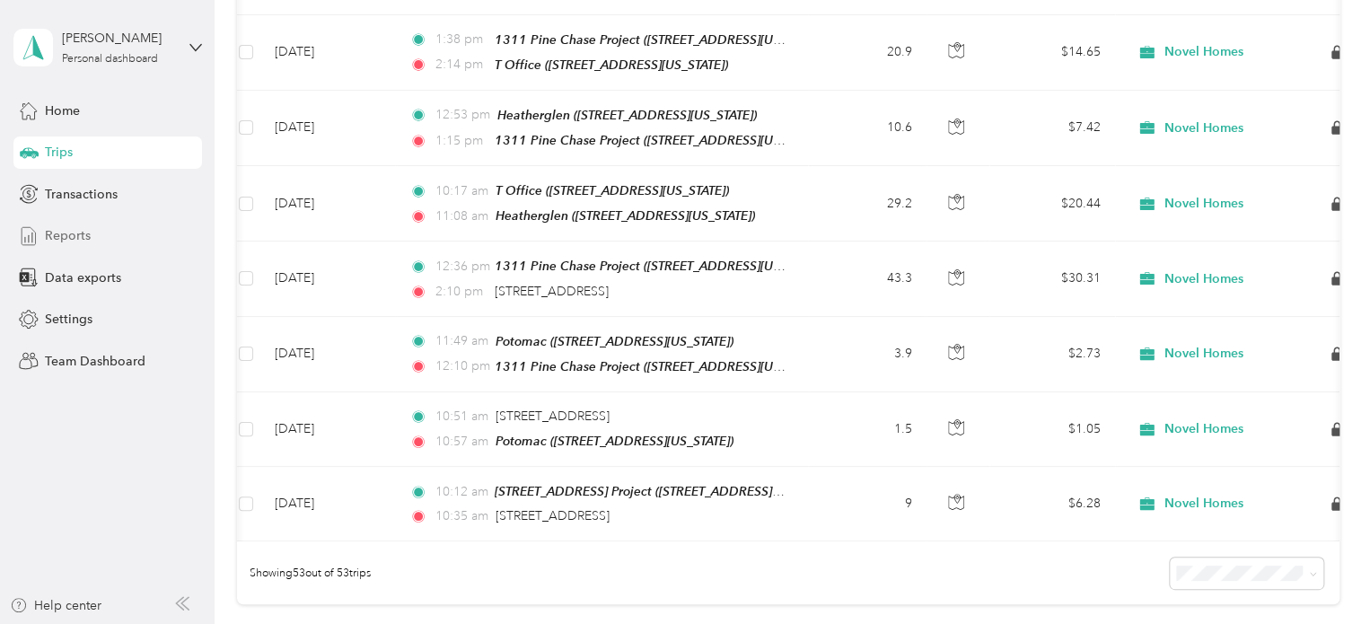
click at [84, 231] on span "Reports" at bounding box center [68, 235] width 46 height 19
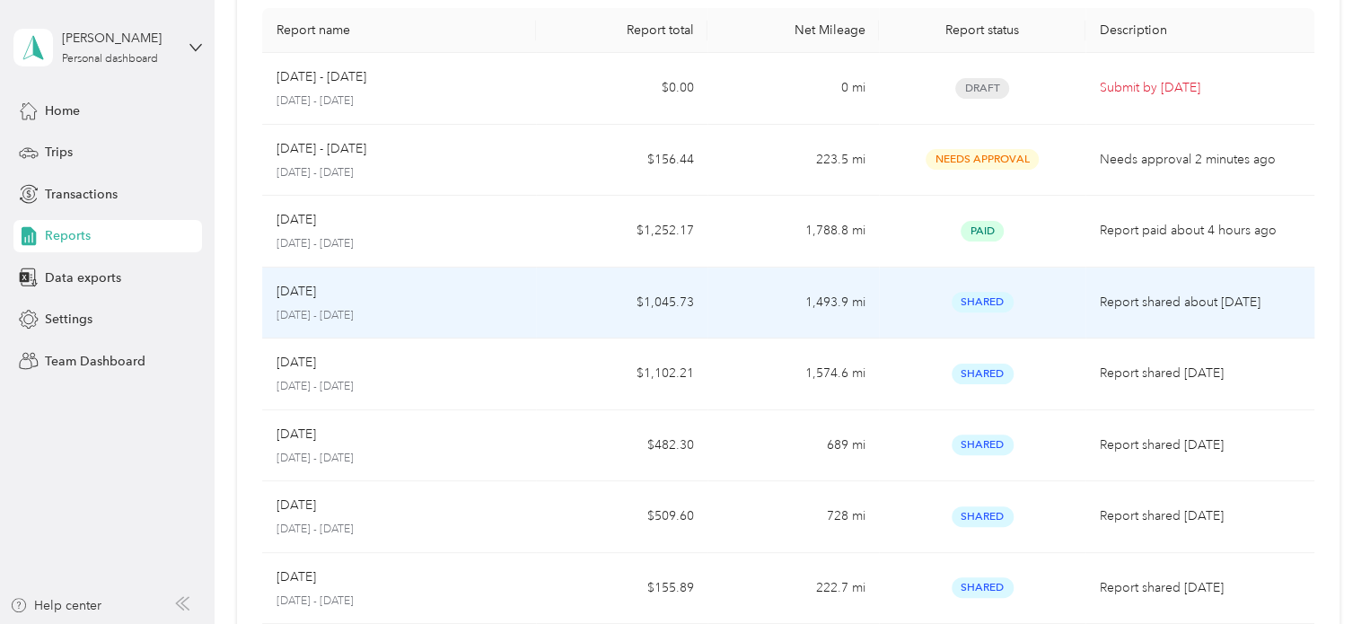
scroll to position [136, 0]
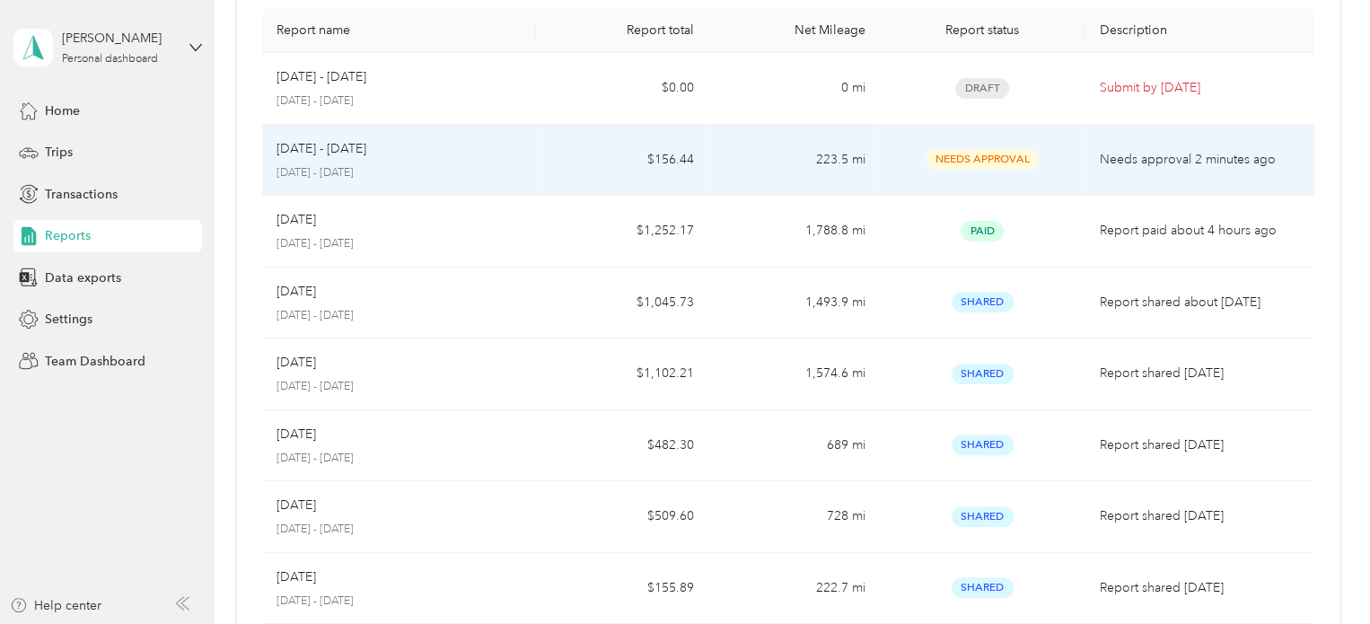
click at [365, 148] on p "[DATE] - [DATE]" at bounding box center [322, 149] width 90 height 20
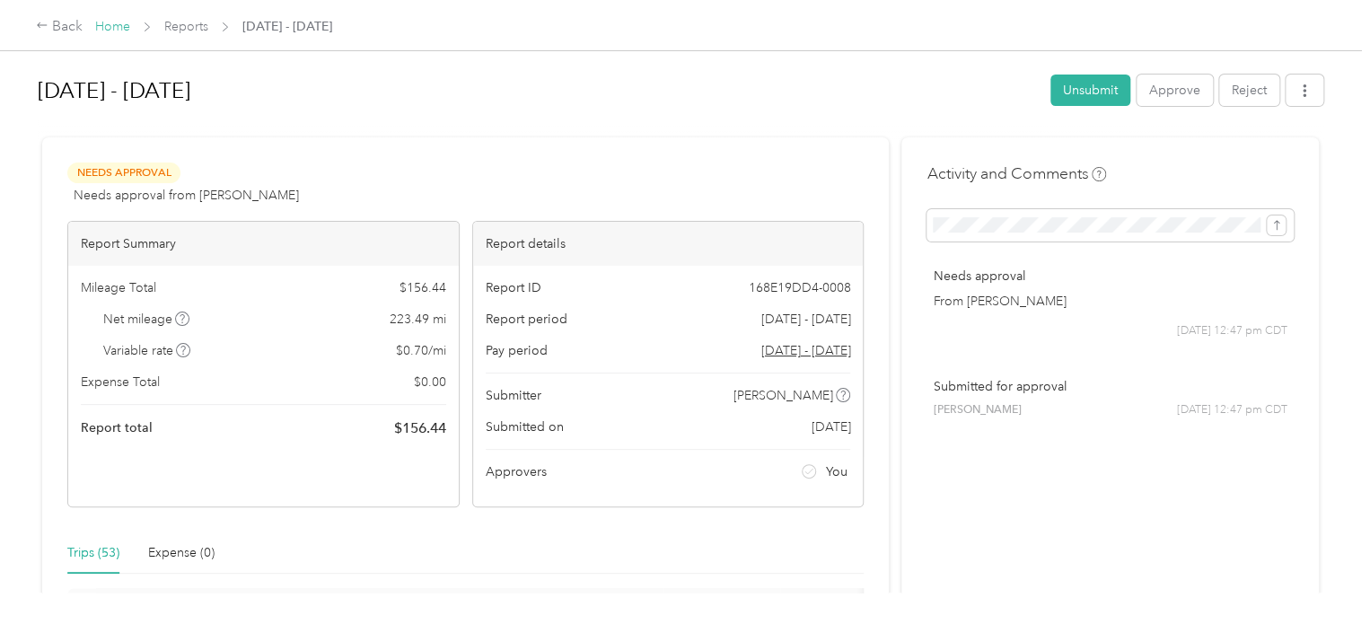
click at [123, 28] on link "Home" at bounding box center [112, 26] width 35 height 15
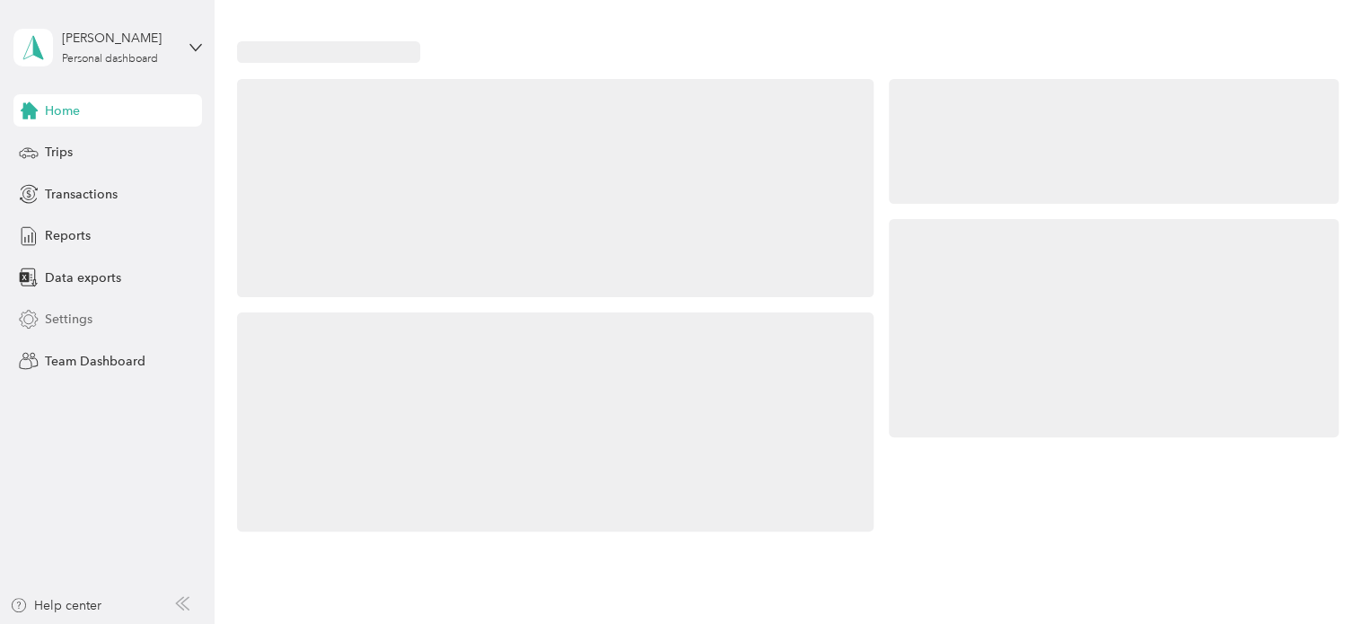
click at [84, 322] on span "Settings" at bounding box center [69, 319] width 48 height 19
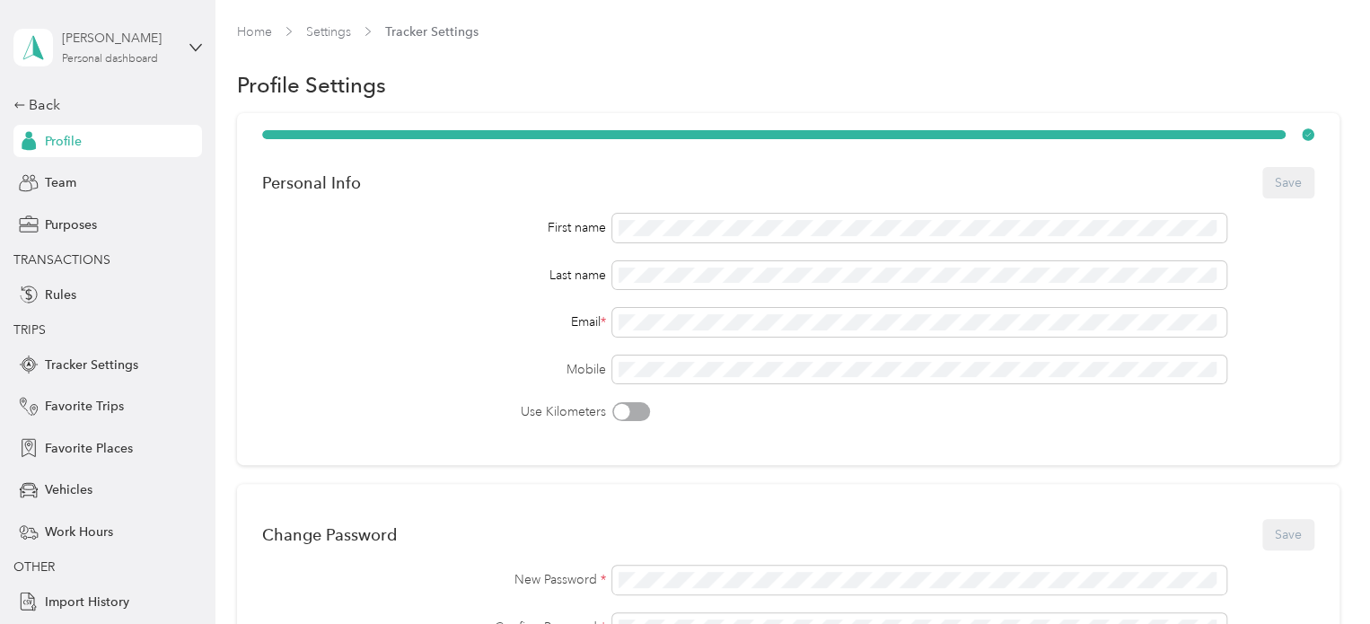
click at [138, 48] on div "Bobby Flores Personal dashboard" at bounding box center [118, 47] width 112 height 36
click at [118, 144] on div "Team dashboard" at bounding box center [246, 145] width 454 height 31
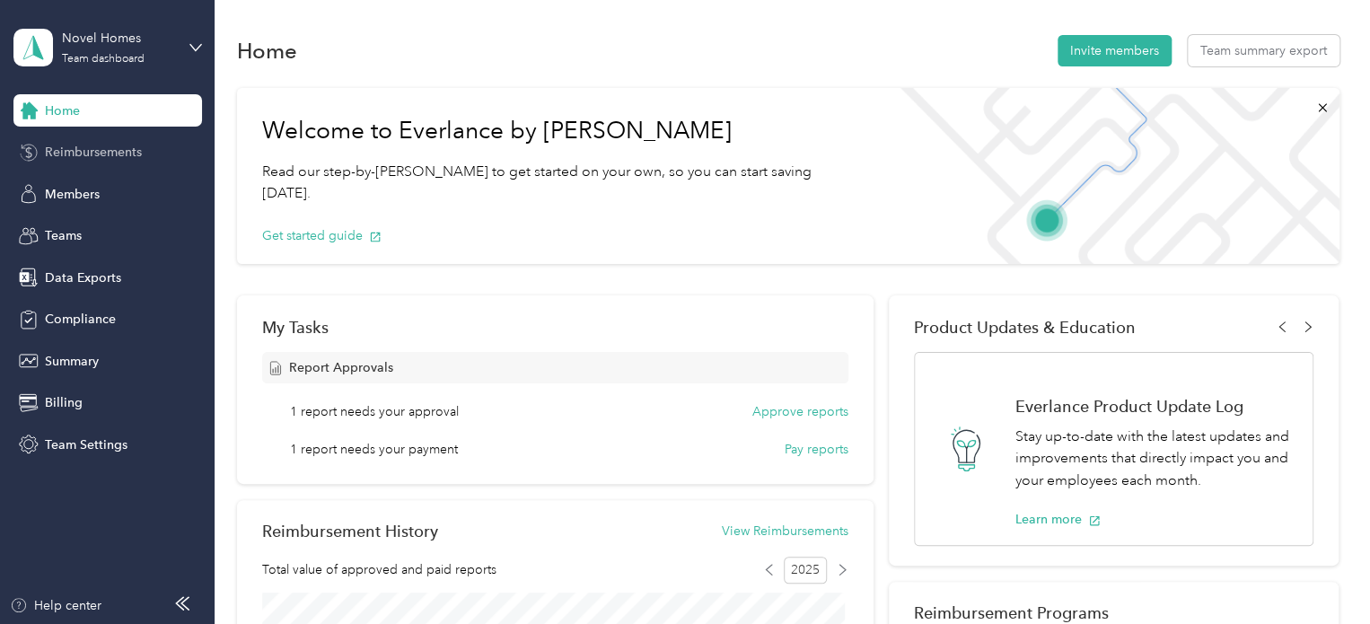
click at [140, 160] on span "Reimbursements" at bounding box center [93, 152] width 97 height 19
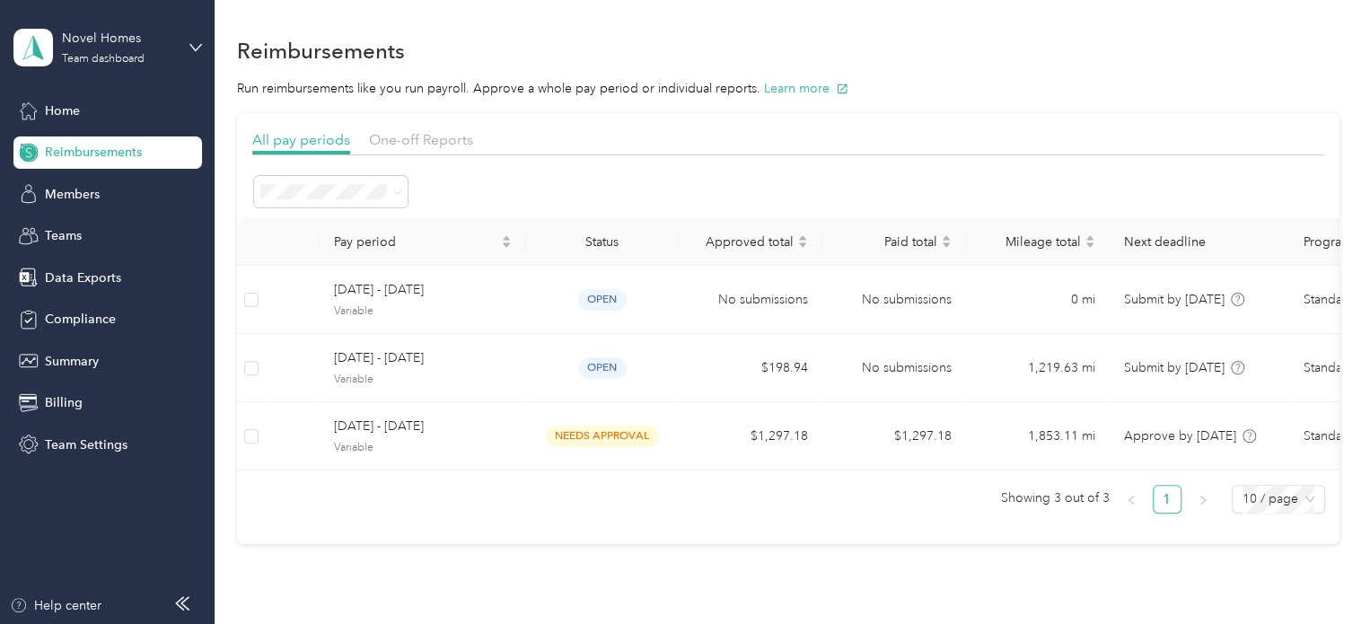
click at [991, 49] on div "Reimbursements" at bounding box center [788, 50] width 1103 height 38
